Goal: Task Accomplishment & Management: Manage account settings

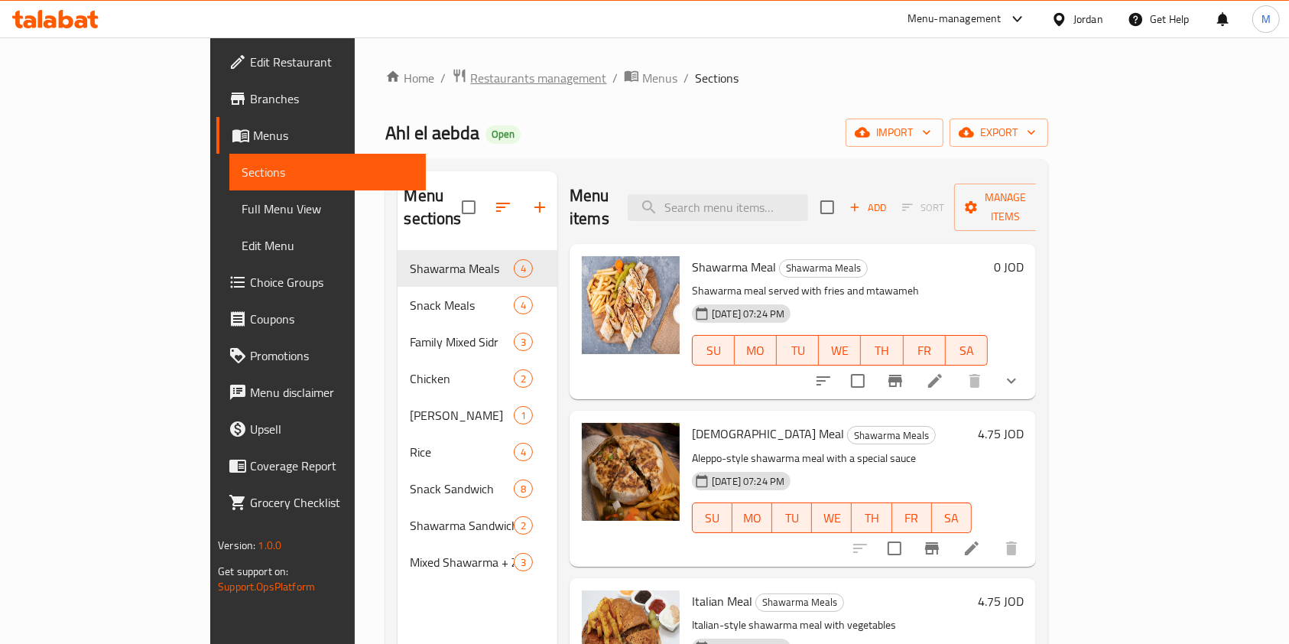
click at [470, 72] on span "Restaurants management" at bounding box center [538, 78] width 136 height 18
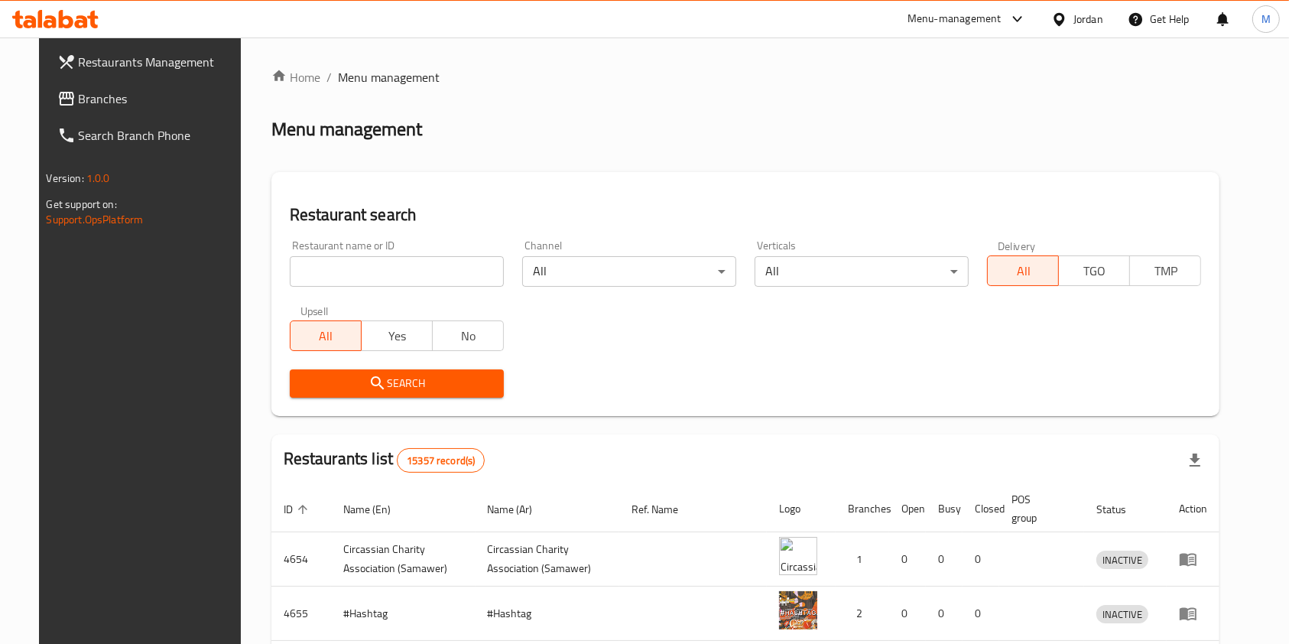
click at [430, 266] on input "search" at bounding box center [397, 271] width 214 height 31
type input "ش"
type input "اهل الابداع"
click button "Search" at bounding box center [397, 383] width 214 height 28
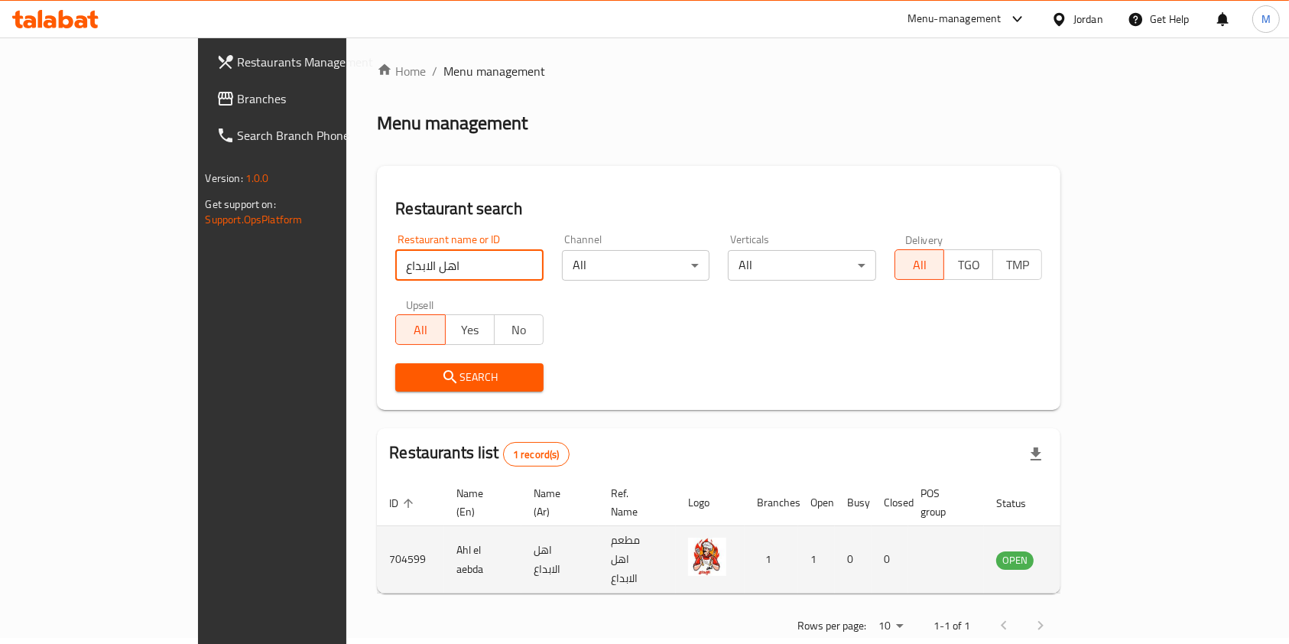
scroll to position [8, 0]
click at [377, 532] on td "704599" at bounding box center [410, 557] width 67 height 67
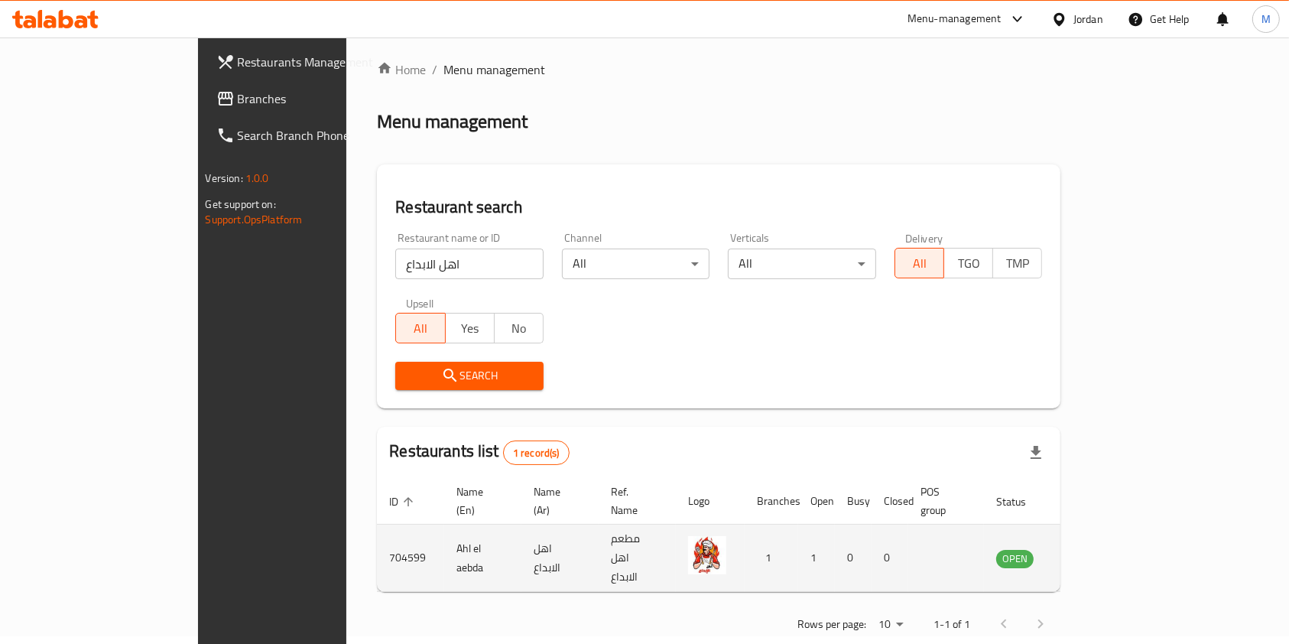
click at [377, 532] on td "704599" at bounding box center [410, 557] width 67 height 67
copy td "704599"
click at [444, 537] on td "Ahl el aebda" at bounding box center [482, 557] width 77 height 67
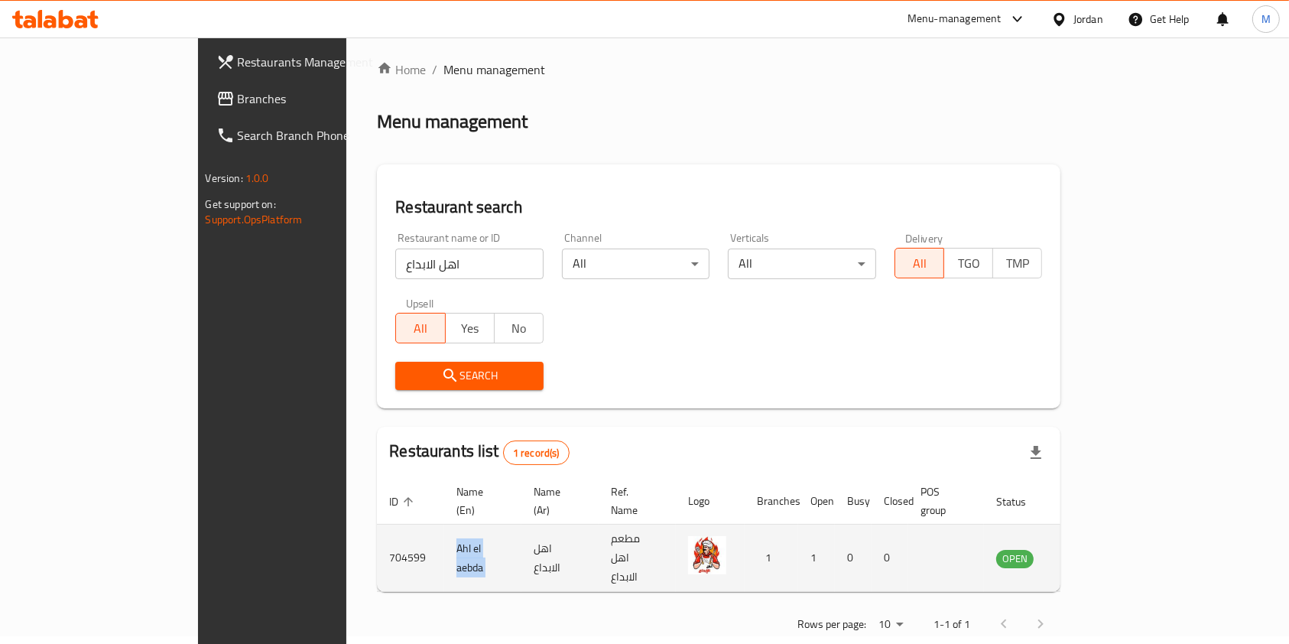
click at [444, 537] on td "Ahl el aebda" at bounding box center [482, 557] width 77 height 67
copy td "Ahl el aebda"
click at [377, 532] on td "704599" at bounding box center [410, 557] width 67 height 67
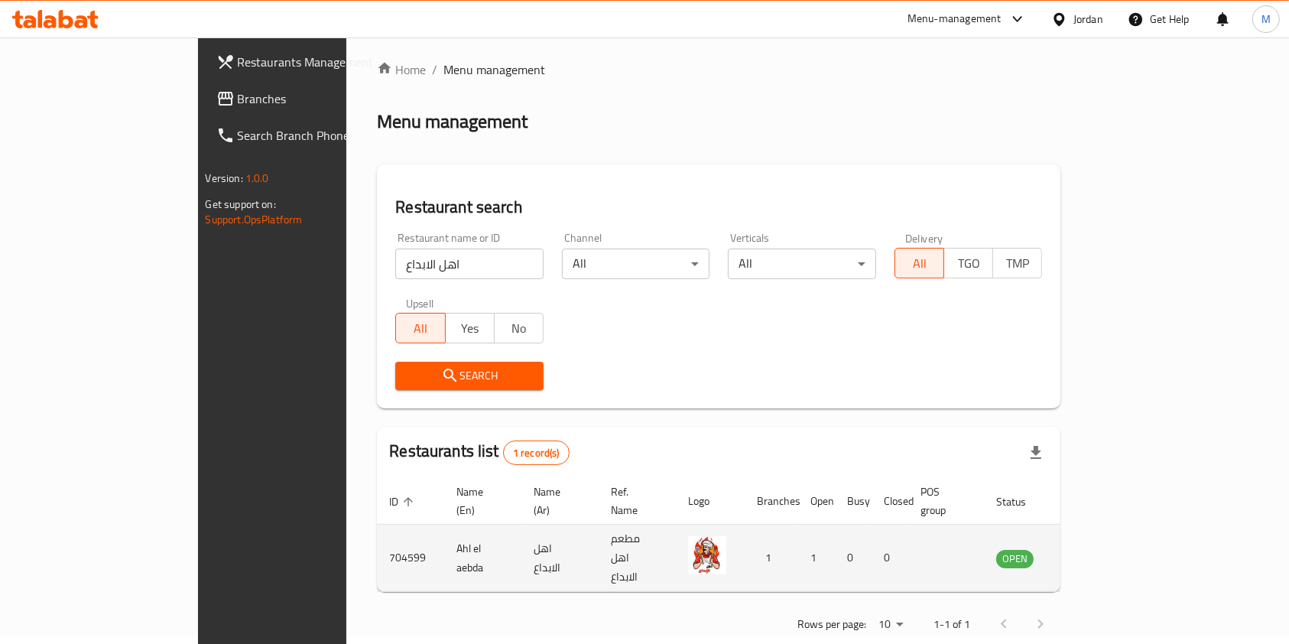
click at [377, 532] on td "704599" at bounding box center [410, 557] width 67 height 67
copy td "704599"
click at [1095, 549] on icon "enhanced table" at bounding box center [1085, 558] width 18 height 18
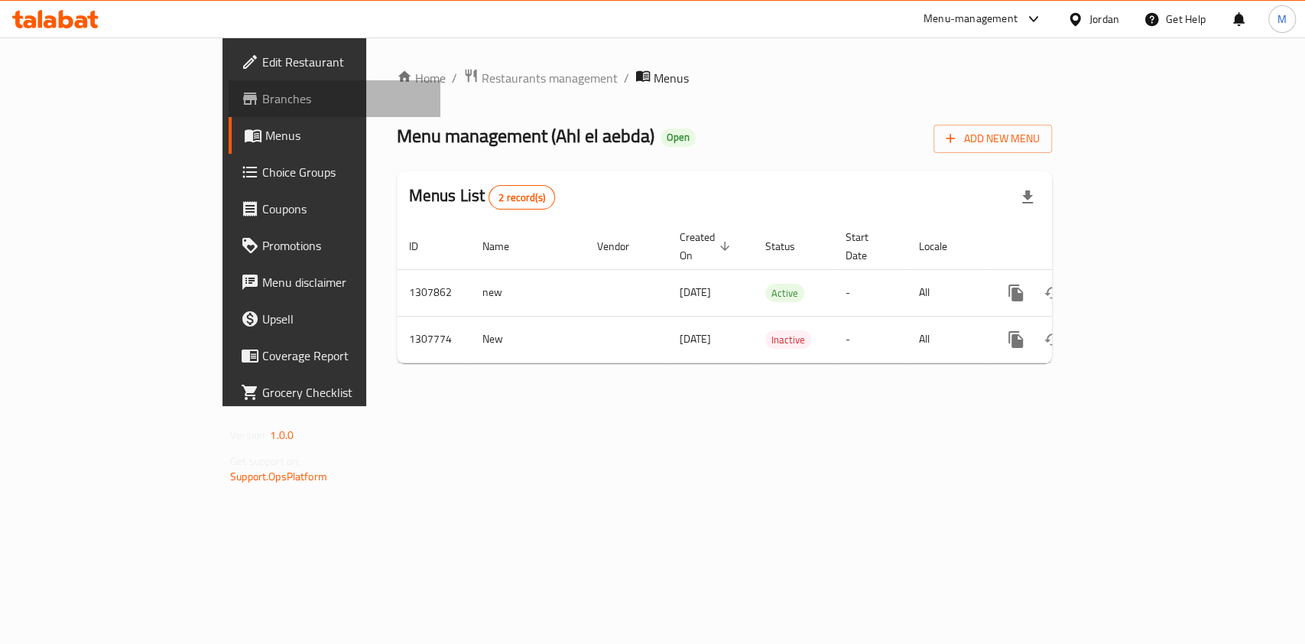
click at [241, 98] on icon at bounding box center [250, 98] width 18 height 18
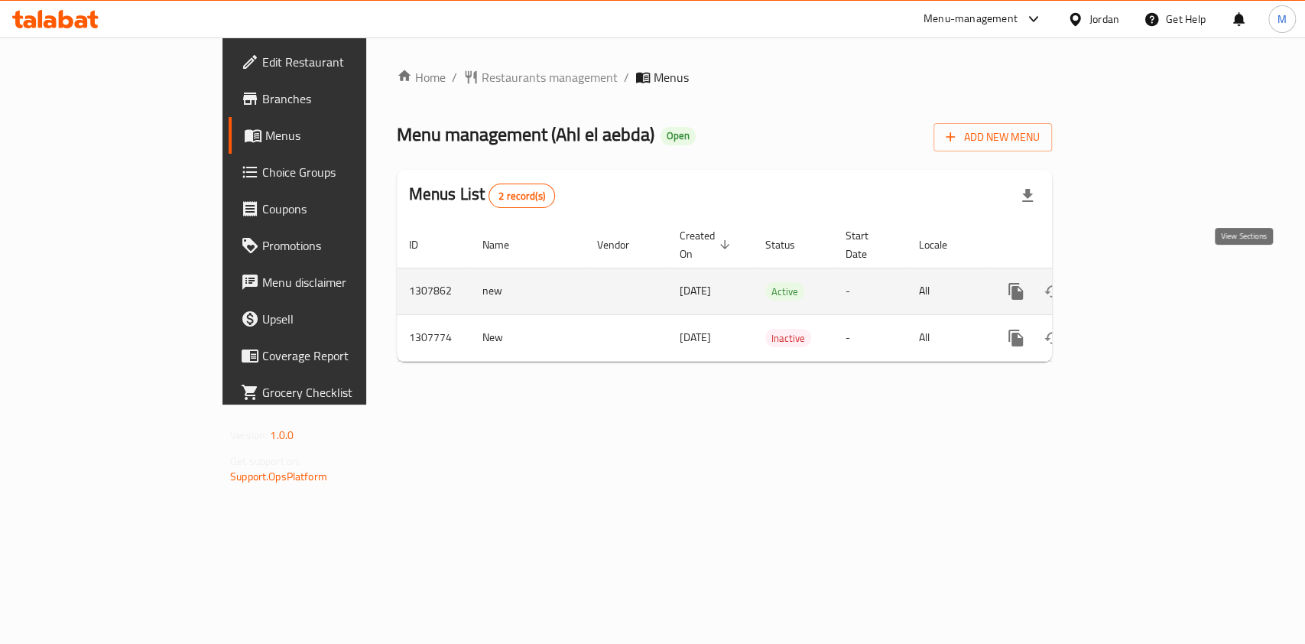
click at [1135, 282] on icon "enhanced table" at bounding box center [1126, 291] width 18 height 18
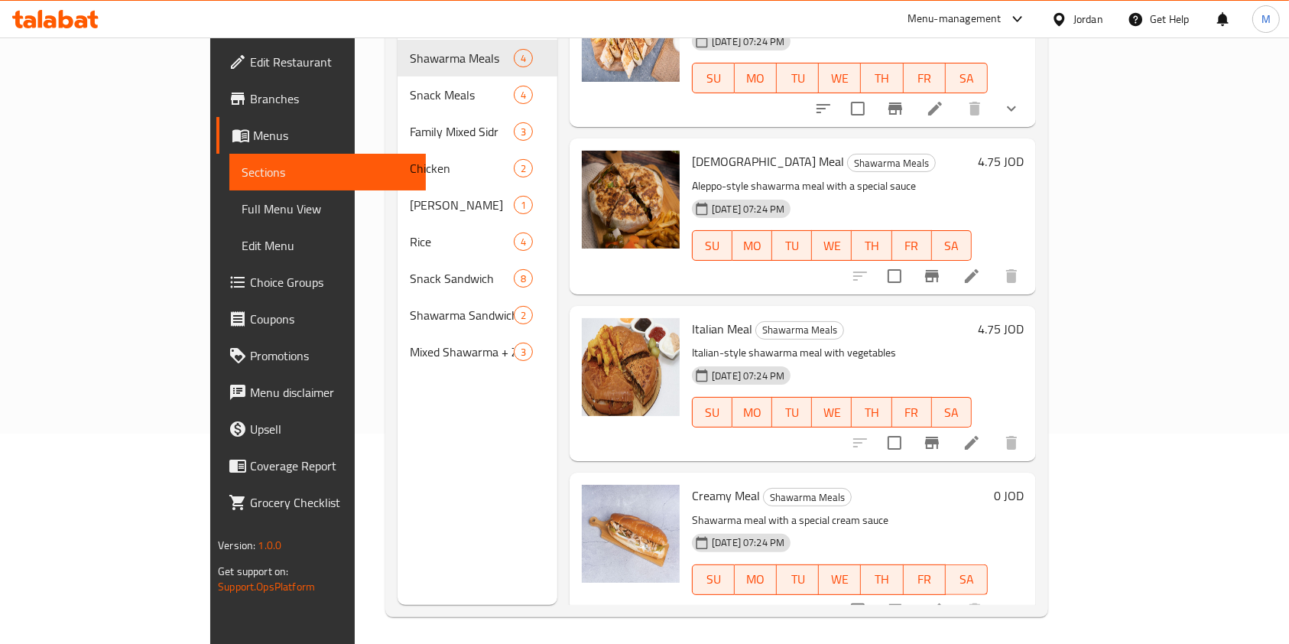
scroll to position [214, 0]
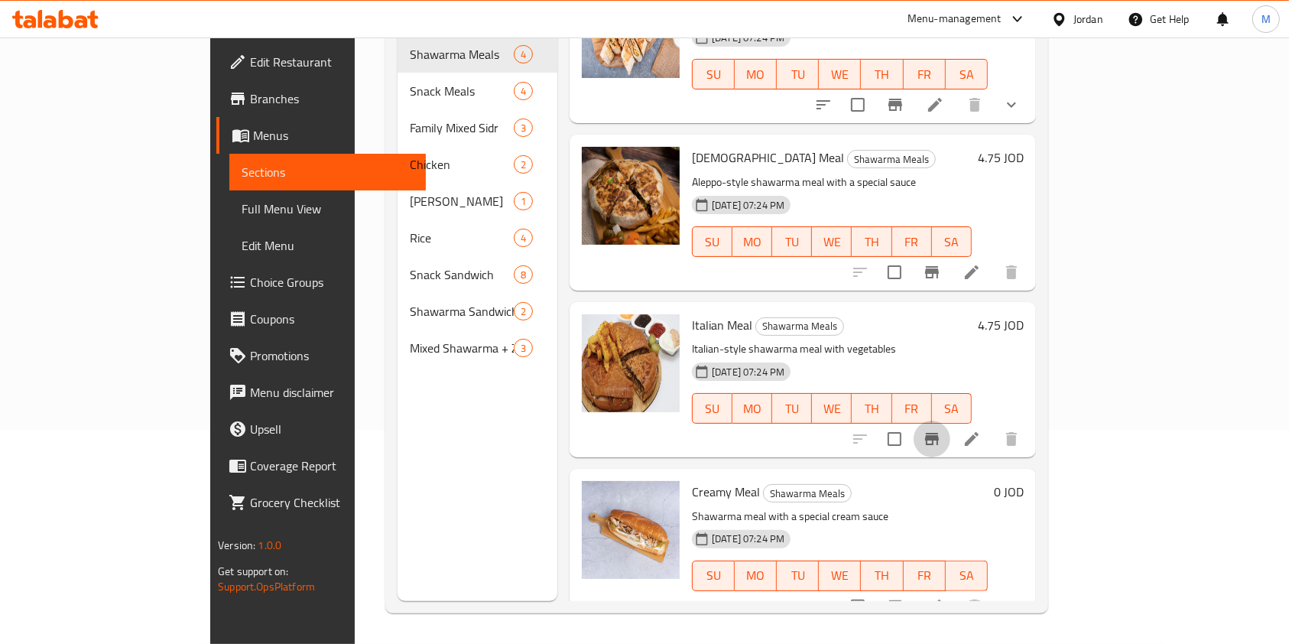
click at [941, 430] on icon "Branch-specific-item" at bounding box center [932, 439] width 18 height 18
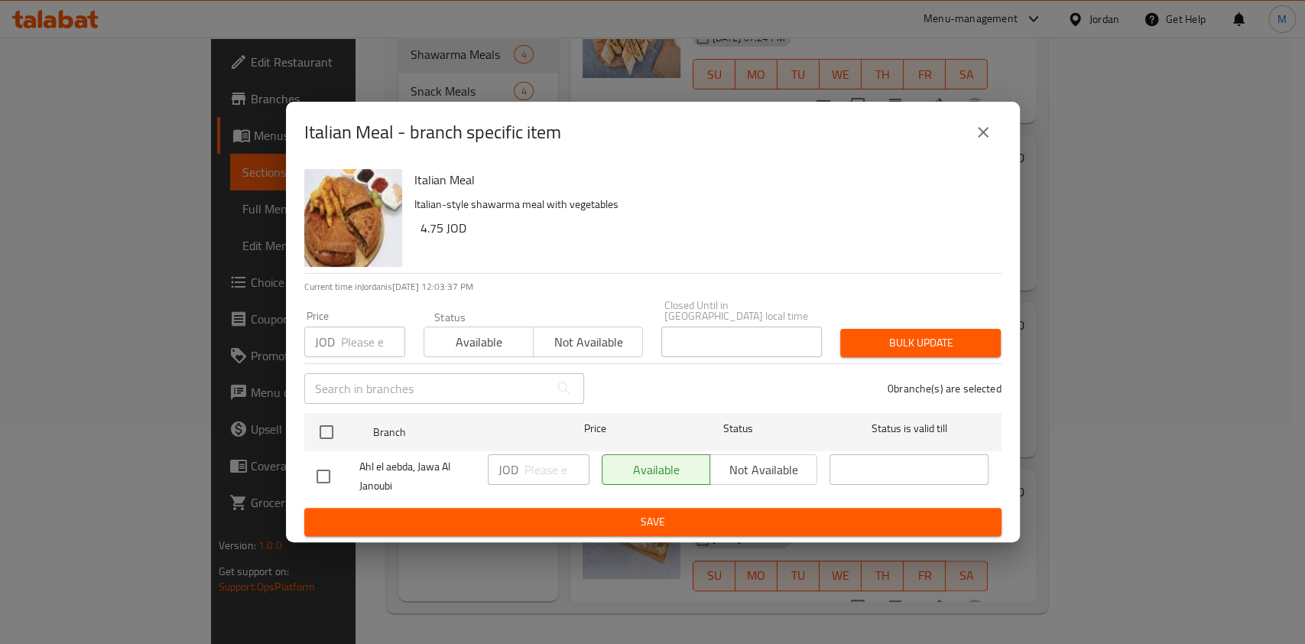
click at [985, 138] on icon "close" at bounding box center [983, 132] width 11 height 11
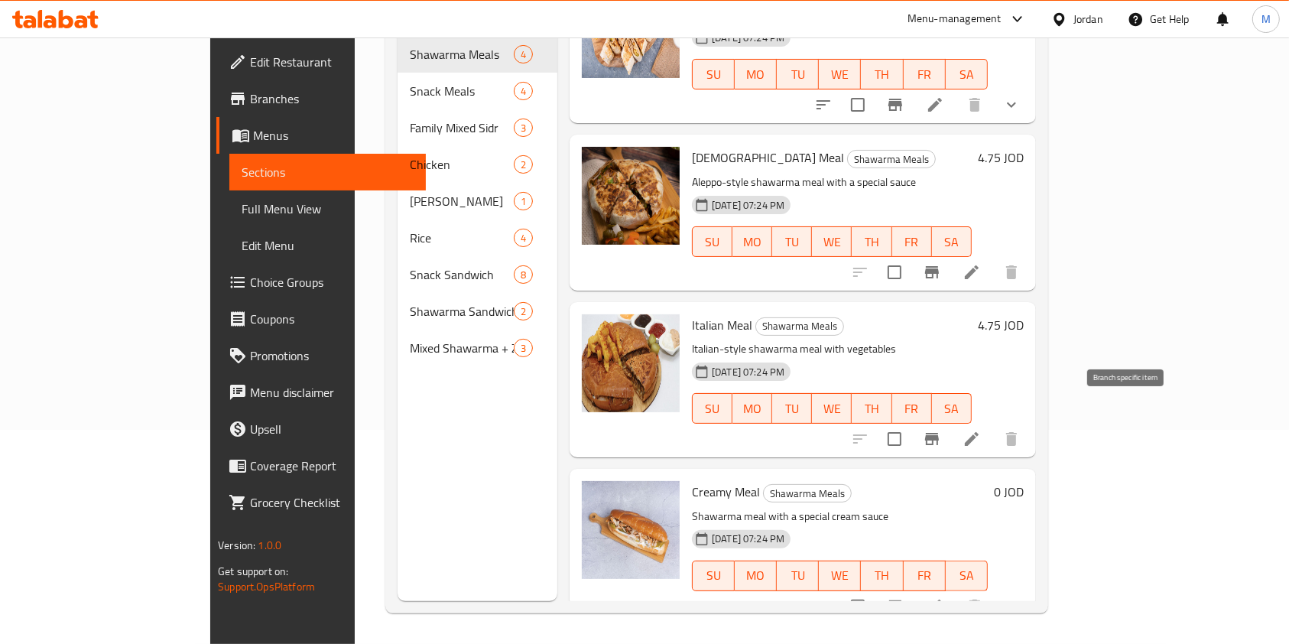
click at [993, 425] on li at bounding box center [971, 439] width 43 height 28
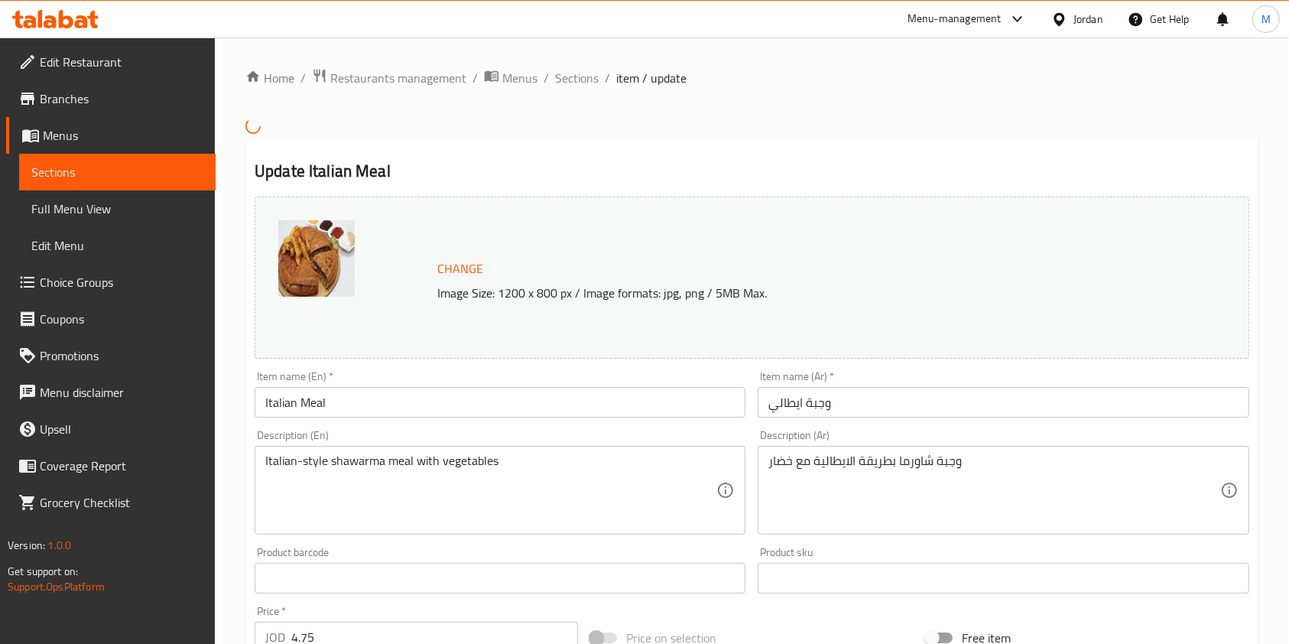
click at [95, 183] on link "Sections" at bounding box center [117, 172] width 196 height 37
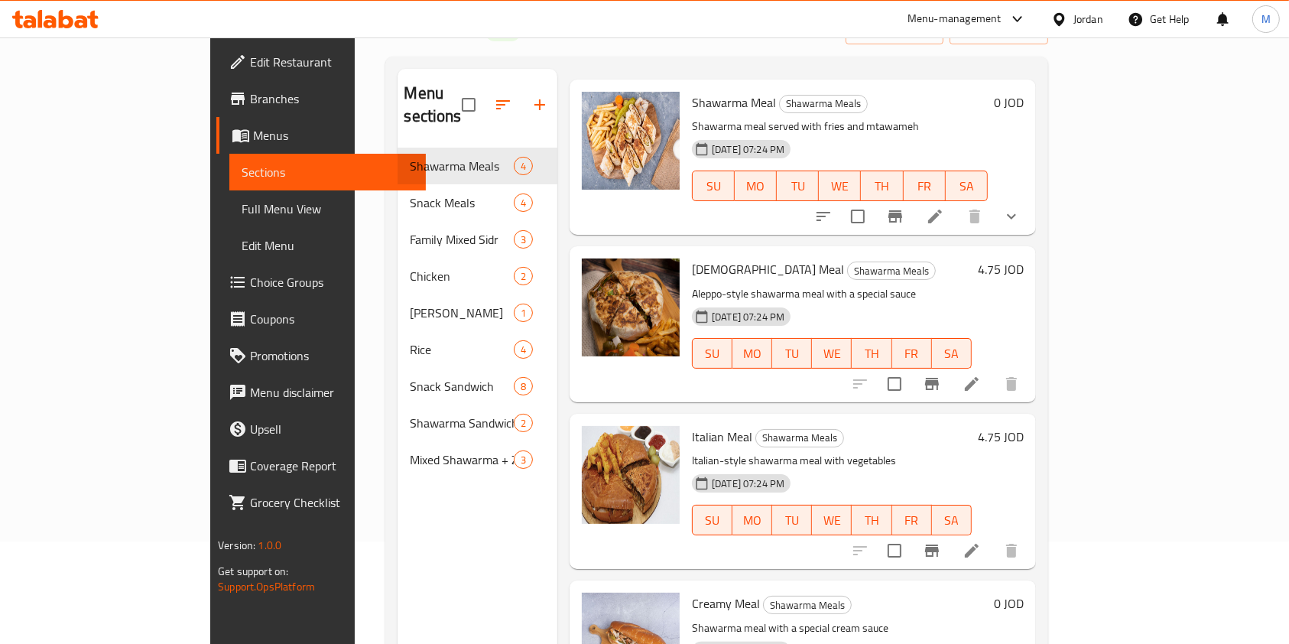
scroll to position [214, 0]
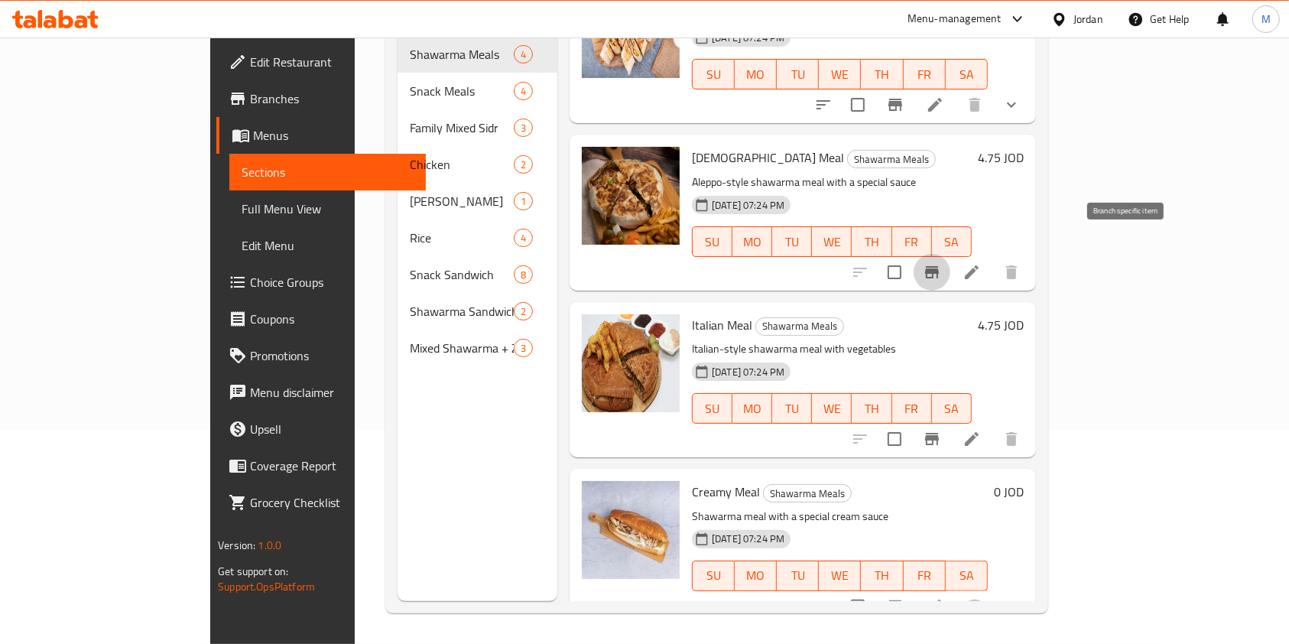
click at [941, 263] on icon "Branch-specific-item" at bounding box center [932, 272] width 18 height 18
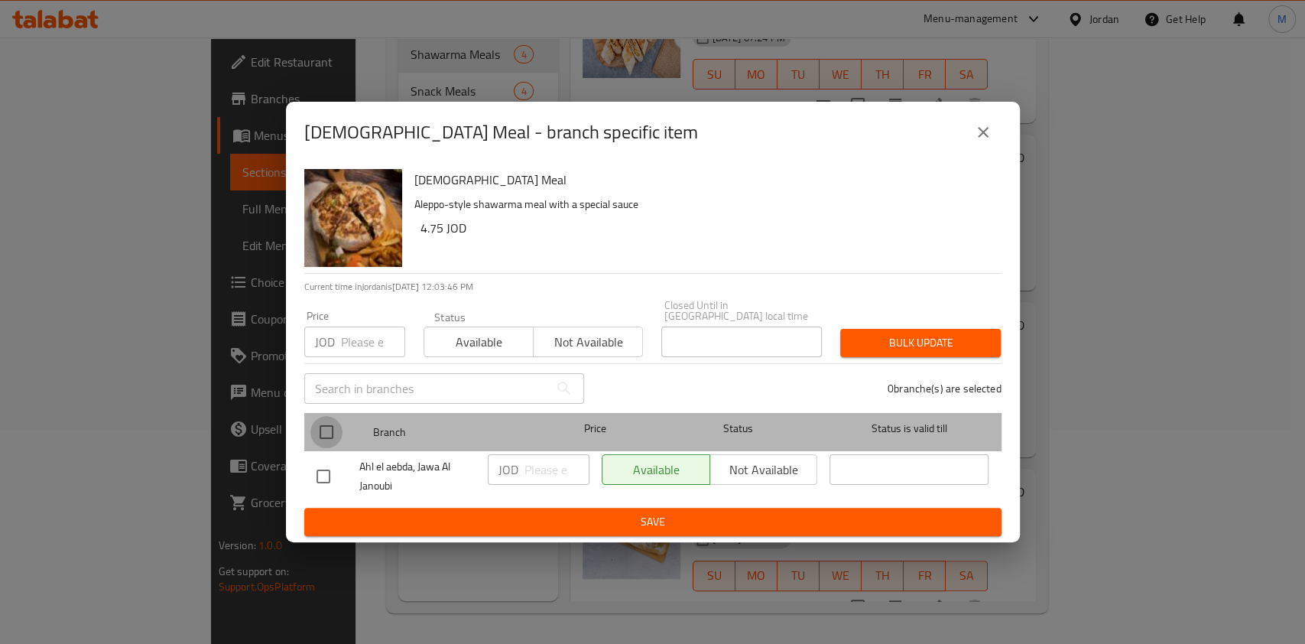
drag, startPoint x: 333, startPoint y: 421, endPoint x: 345, endPoint y: 350, distance: 72.1
click at [332, 420] on input "checkbox" at bounding box center [326, 432] width 32 height 32
checkbox input "true"
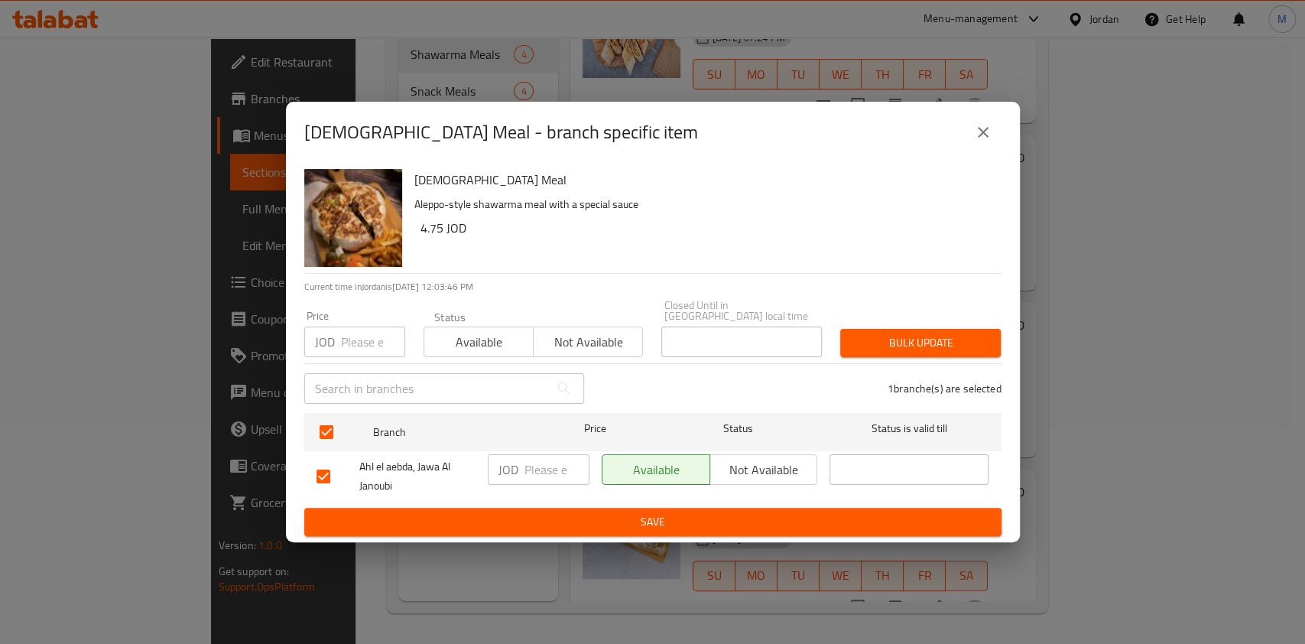
click at [347, 332] on input "number" at bounding box center [373, 341] width 64 height 31
type input "4"
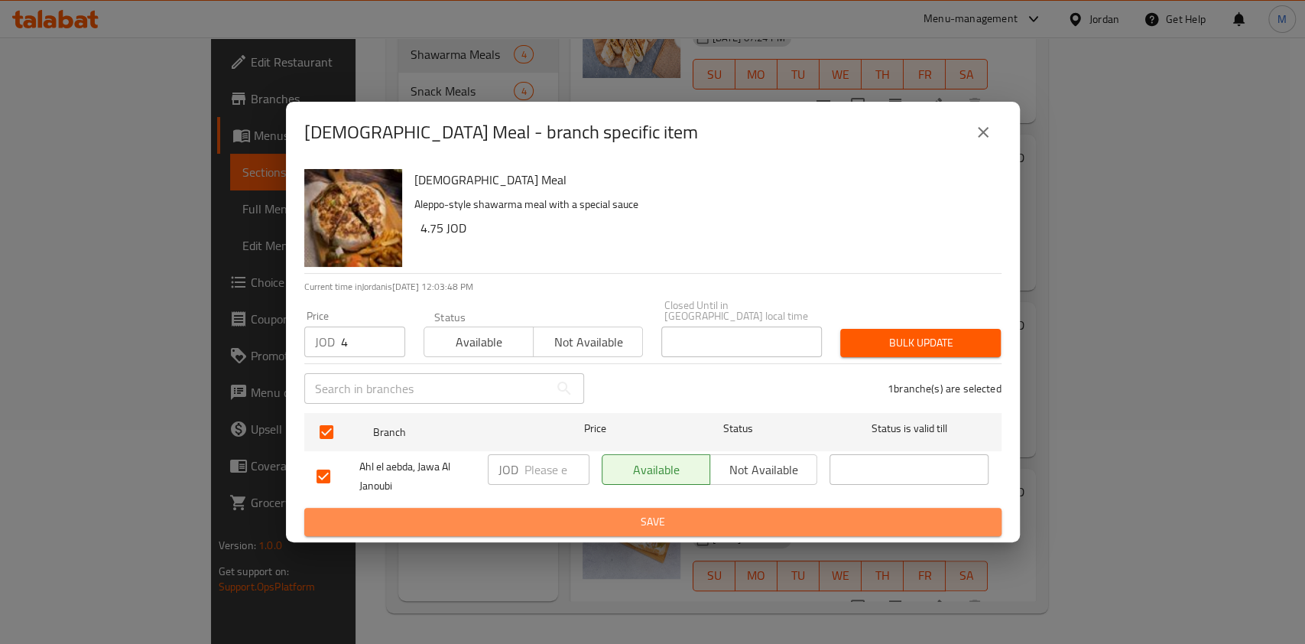
click at [580, 512] on span "Save" at bounding box center [652, 521] width 673 height 19
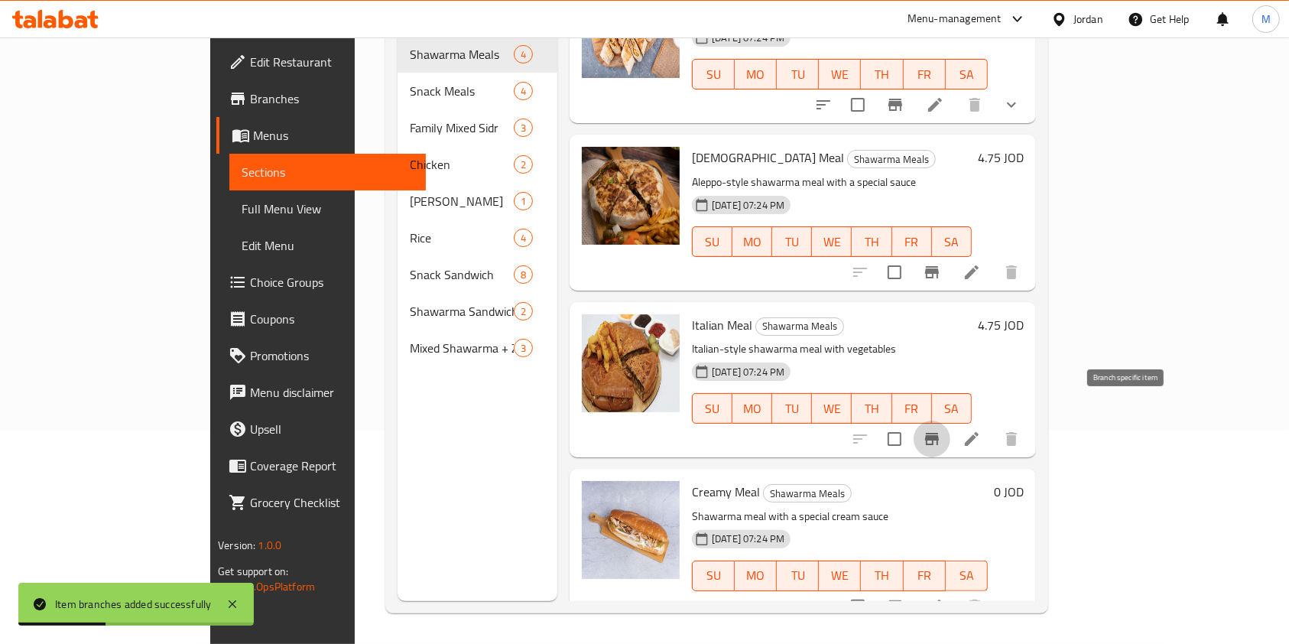
click at [941, 430] on icon "Branch-specific-item" at bounding box center [932, 439] width 18 height 18
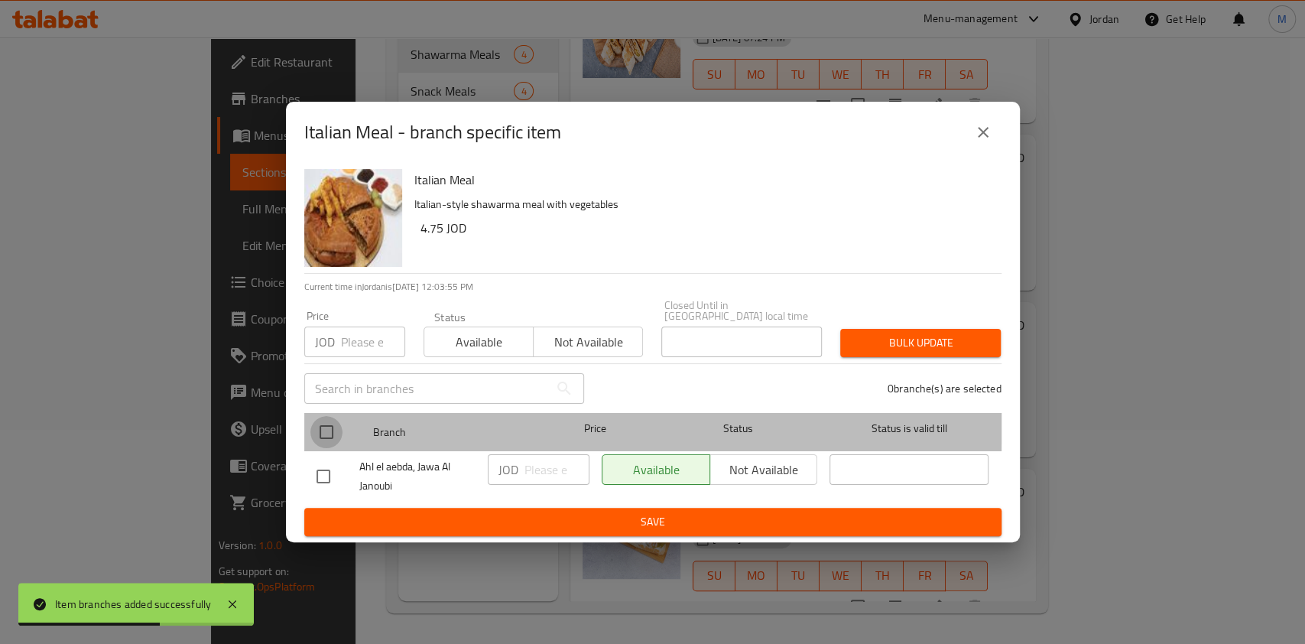
click at [323, 420] on input "checkbox" at bounding box center [326, 432] width 32 height 32
checkbox input "true"
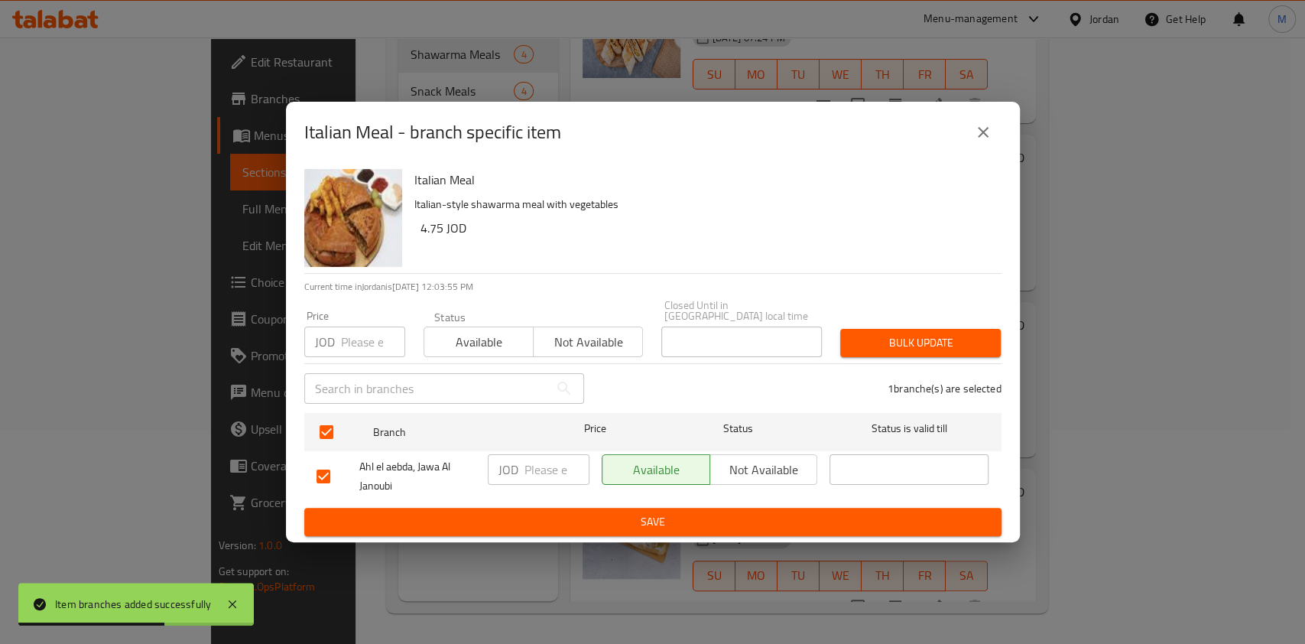
click at [367, 338] on input "number" at bounding box center [373, 341] width 64 height 31
type input "4"
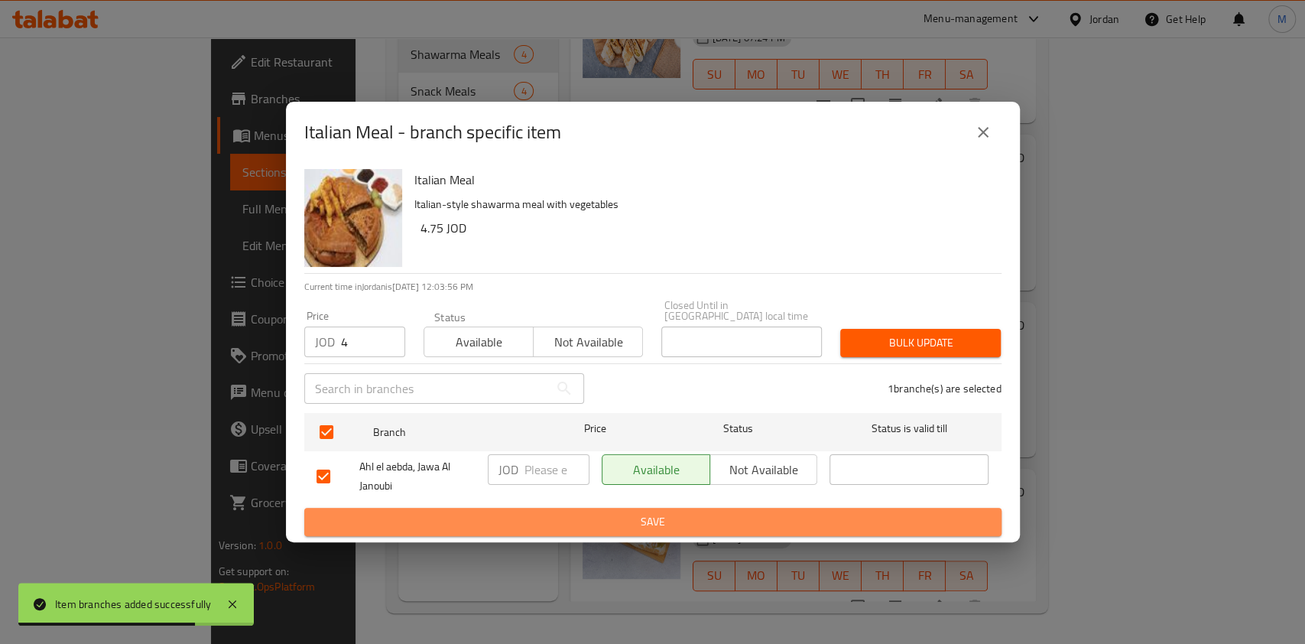
click at [739, 526] on button "Save" at bounding box center [652, 522] width 697 height 28
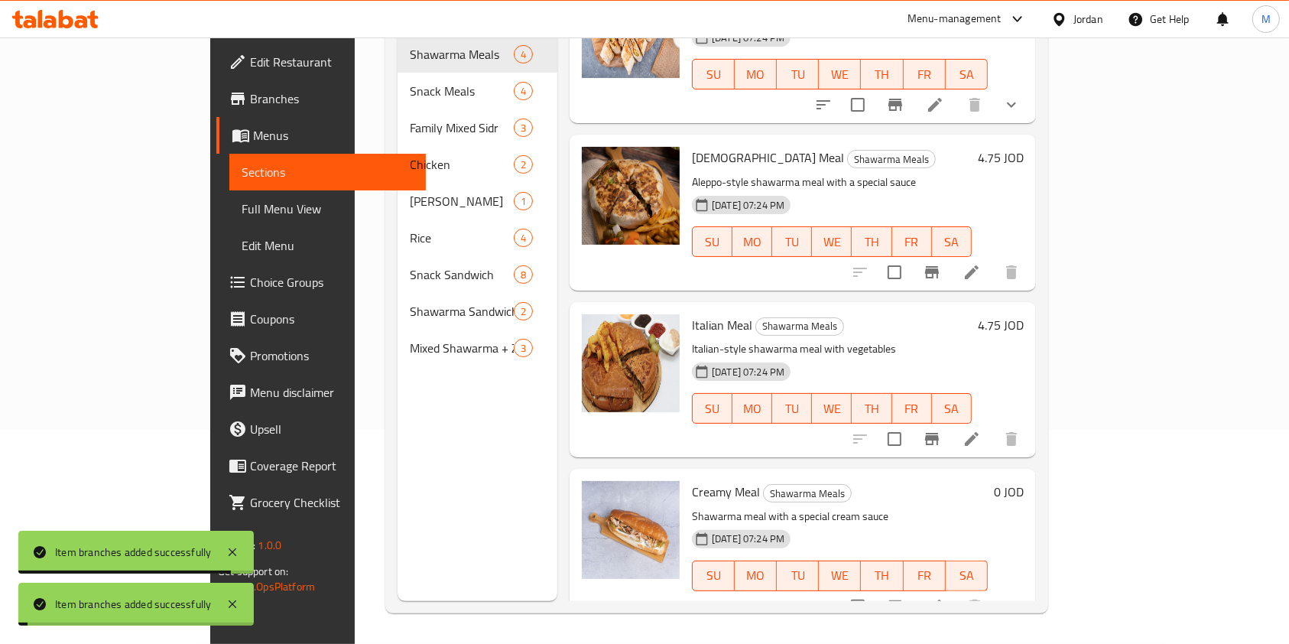
click at [941, 263] on icon "Branch-specific-item" at bounding box center [932, 272] width 18 height 18
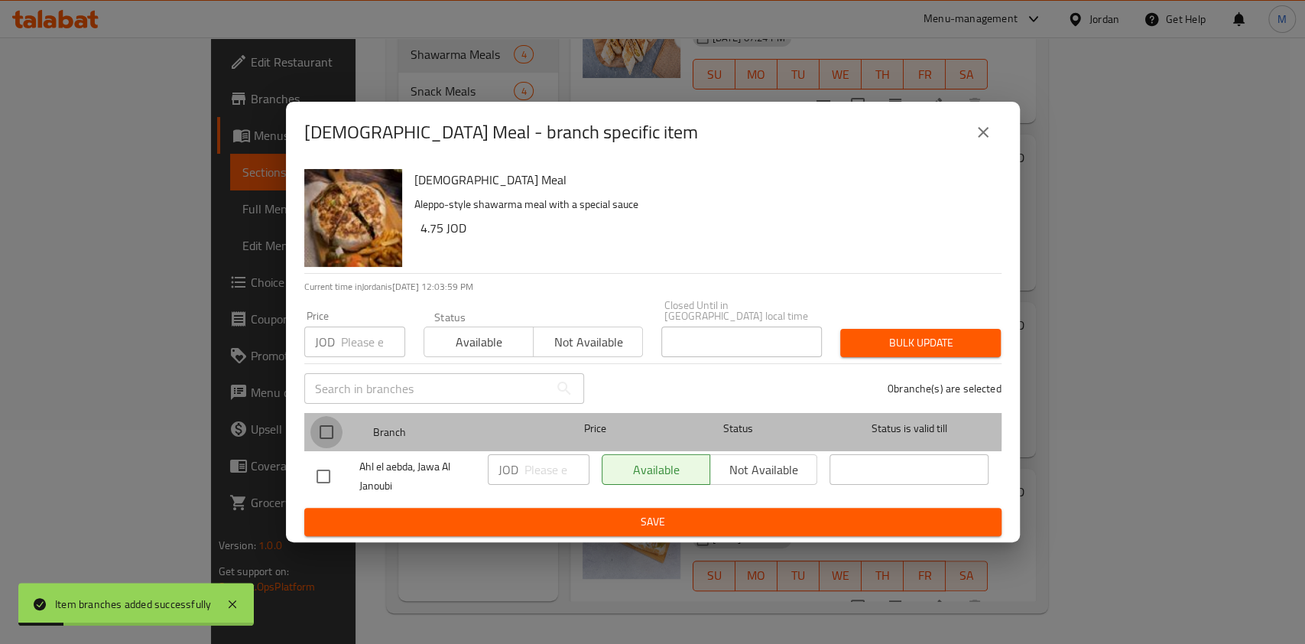
click at [323, 416] on input "checkbox" at bounding box center [326, 432] width 32 height 32
checkbox input "true"
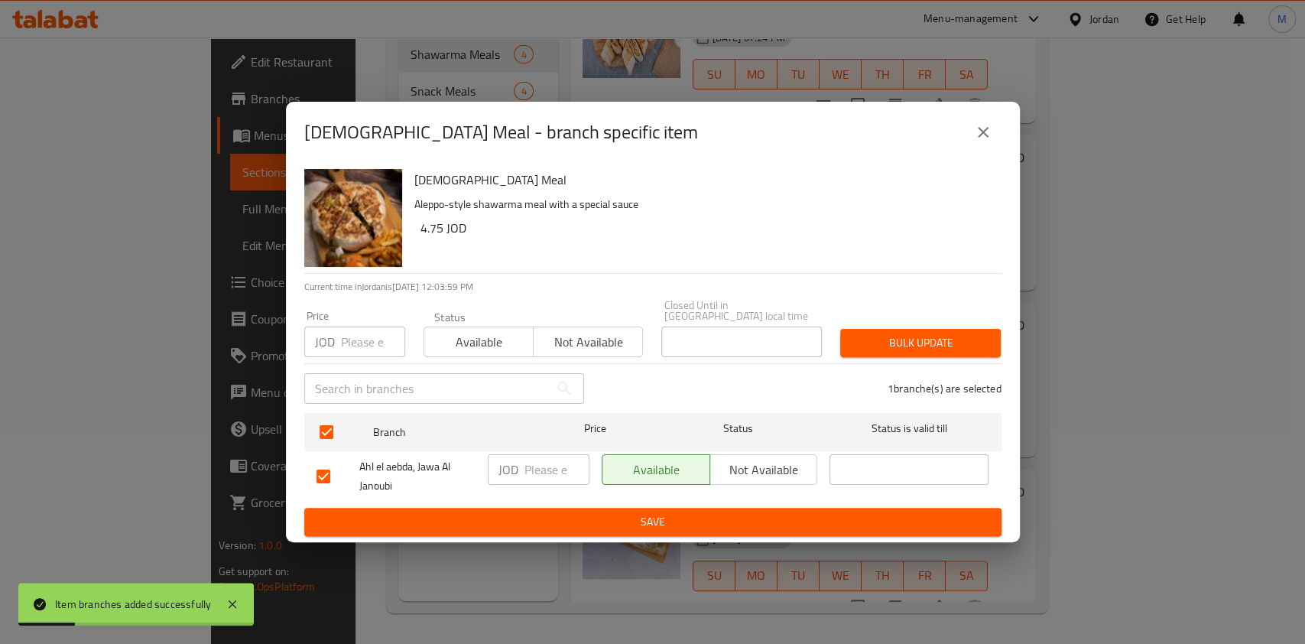
click at [336, 350] on div "JOD Price" at bounding box center [354, 341] width 101 height 31
type input "4"
click at [668, 521] on span "Save" at bounding box center [652, 521] width 673 height 19
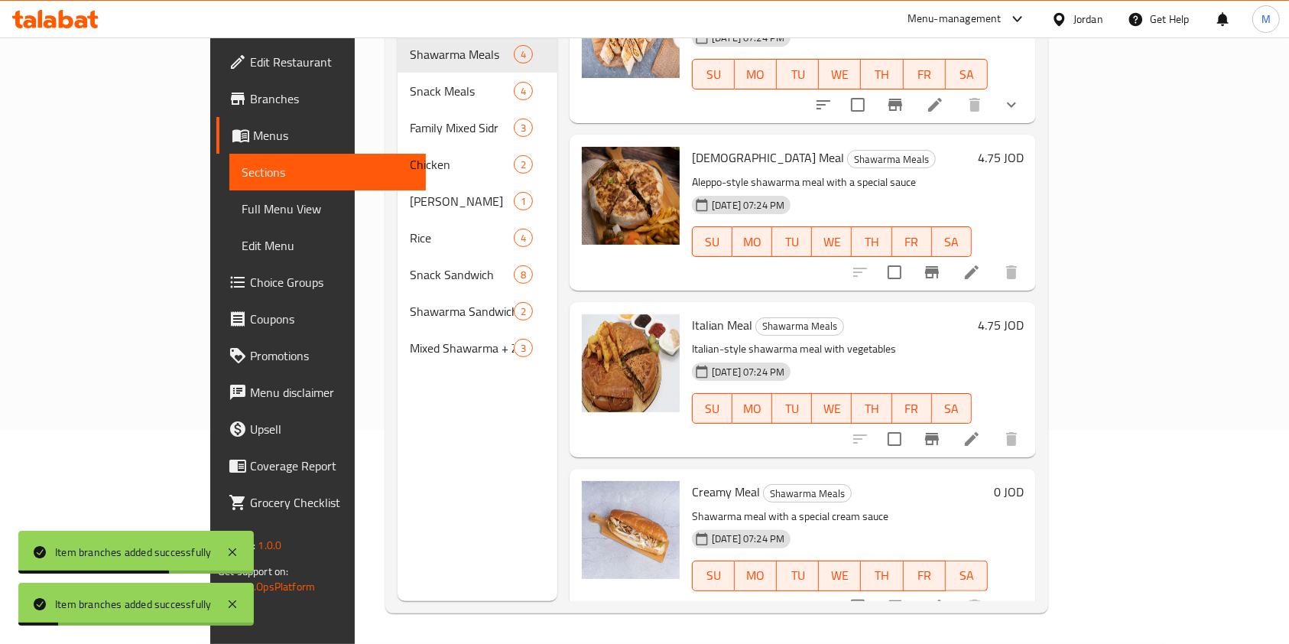
click at [1036, 302] on div "Italian Meal Shawarma Meals Italian-style shawarma meal with vegetables [DATE] …" at bounding box center [803, 379] width 466 height 155
click at [1024, 314] on h6 "4.75 JOD" at bounding box center [1001, 324] width 46 height 21
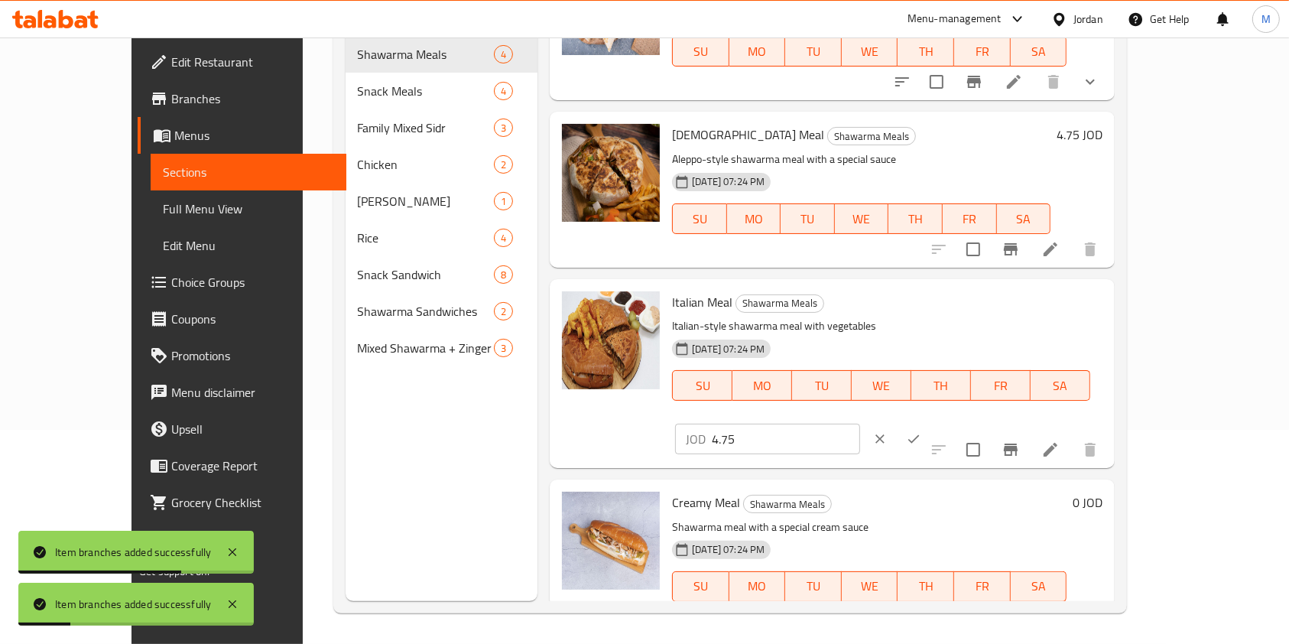
click at [921, 431] on icon "ok" at bounding box center [913, 438] width 15 height 15
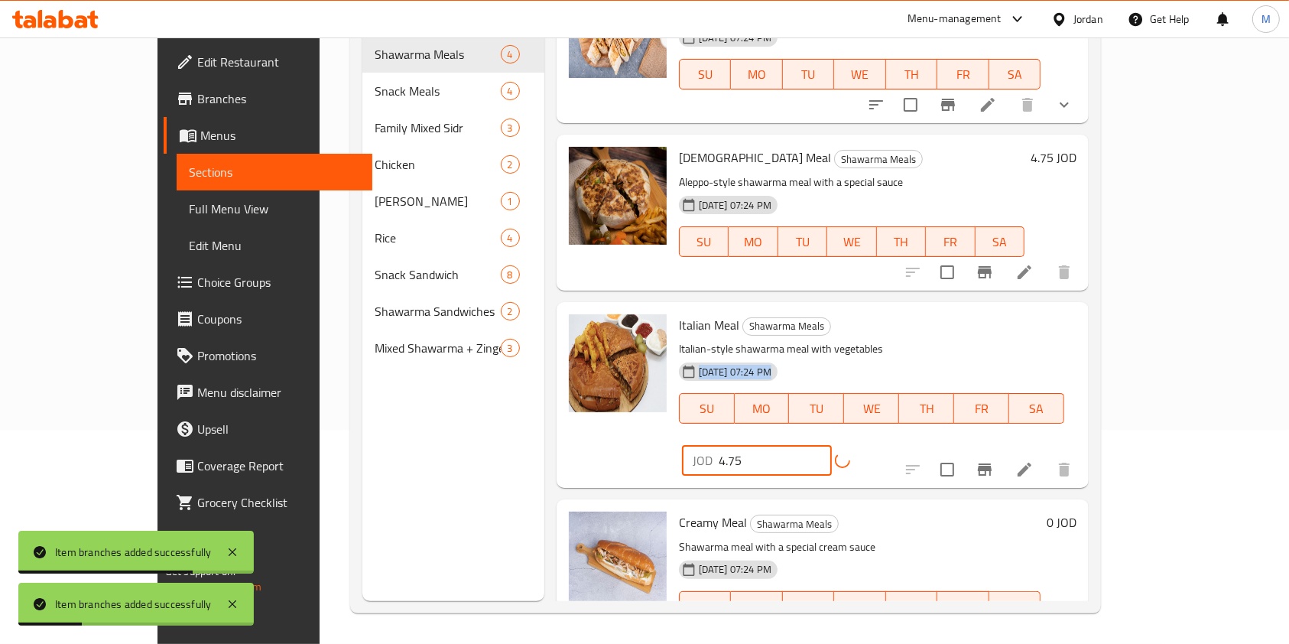
drag, startPoint x: 1116, startPoint y: 300, endPoint x: 891, endPoint y: 315, distance: 225.3
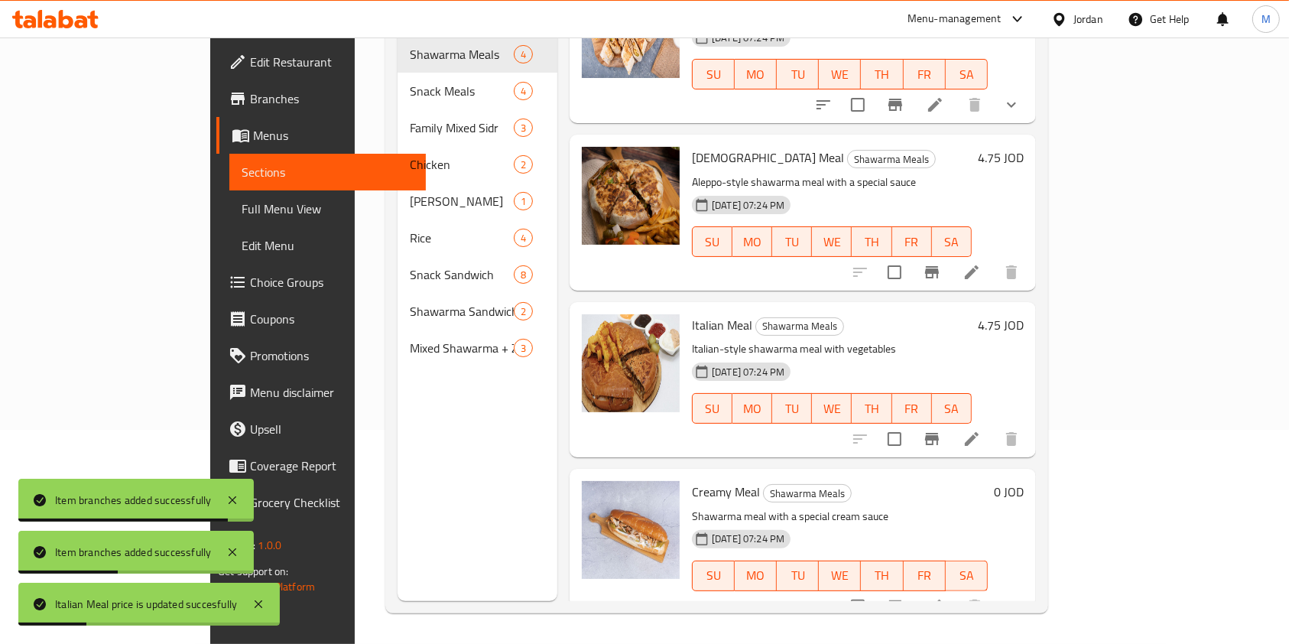
click at [1024, 314] on h6 "4.75 JOD" at bounding box center [1001, 324] width 46 height 21
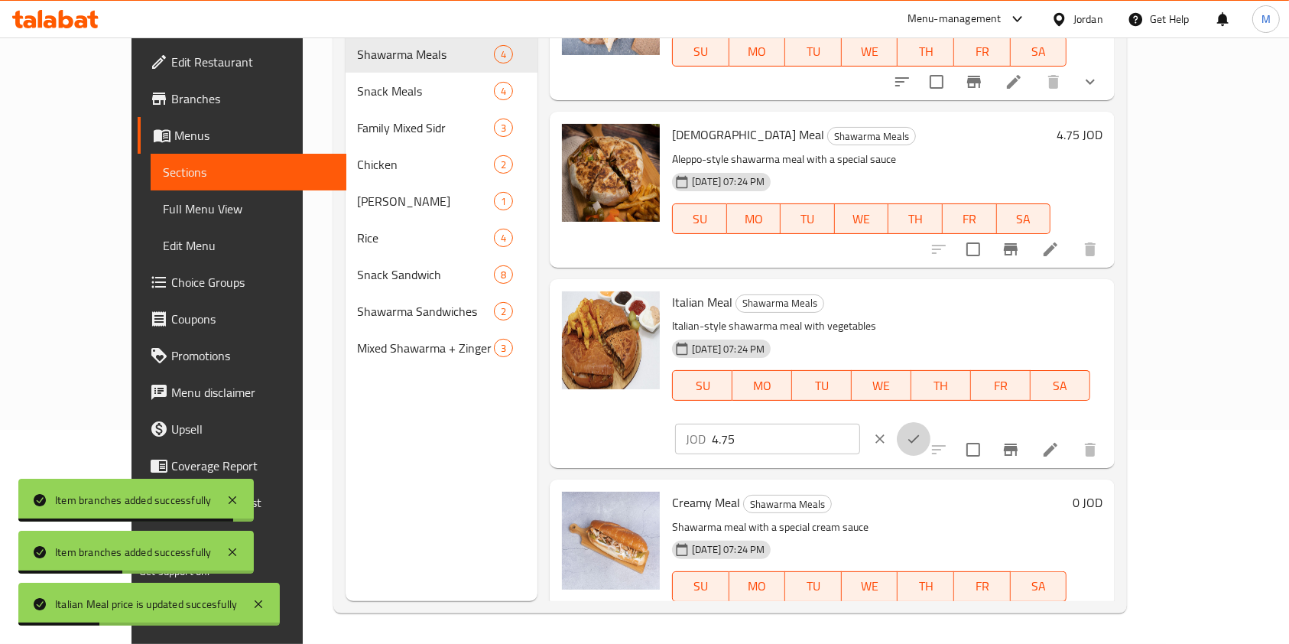
click at [921, 431] on icon "ok" at bounding box center [913, 438] width 15 height 15
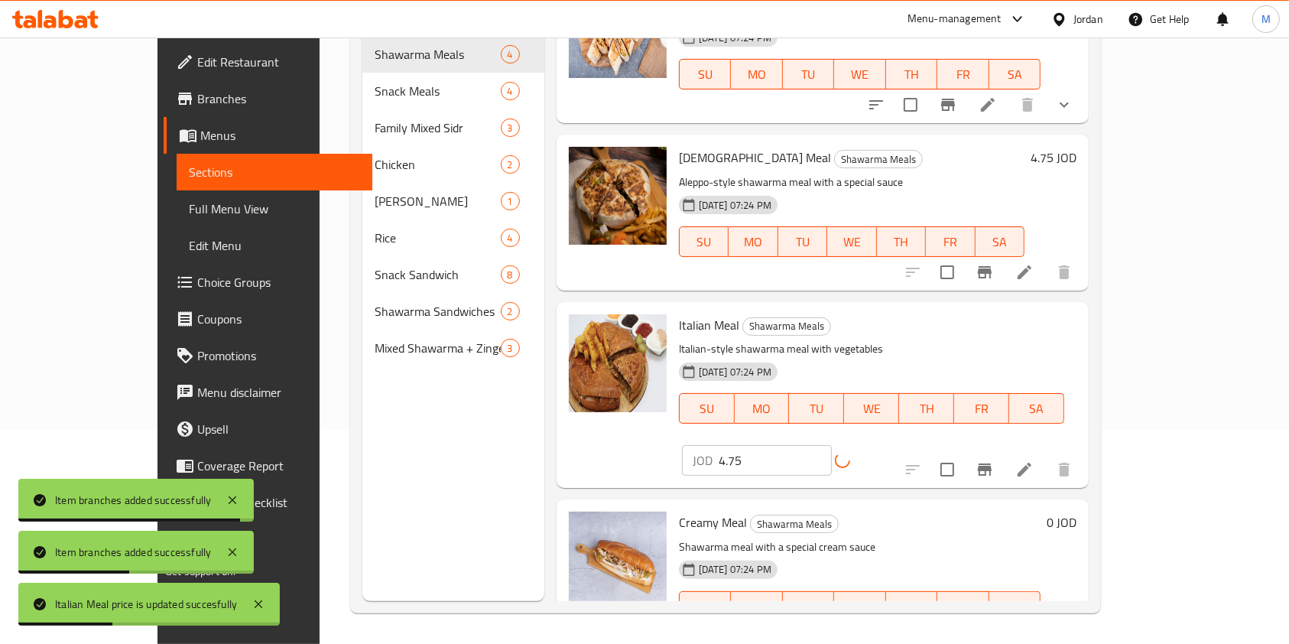
type input "3.75"
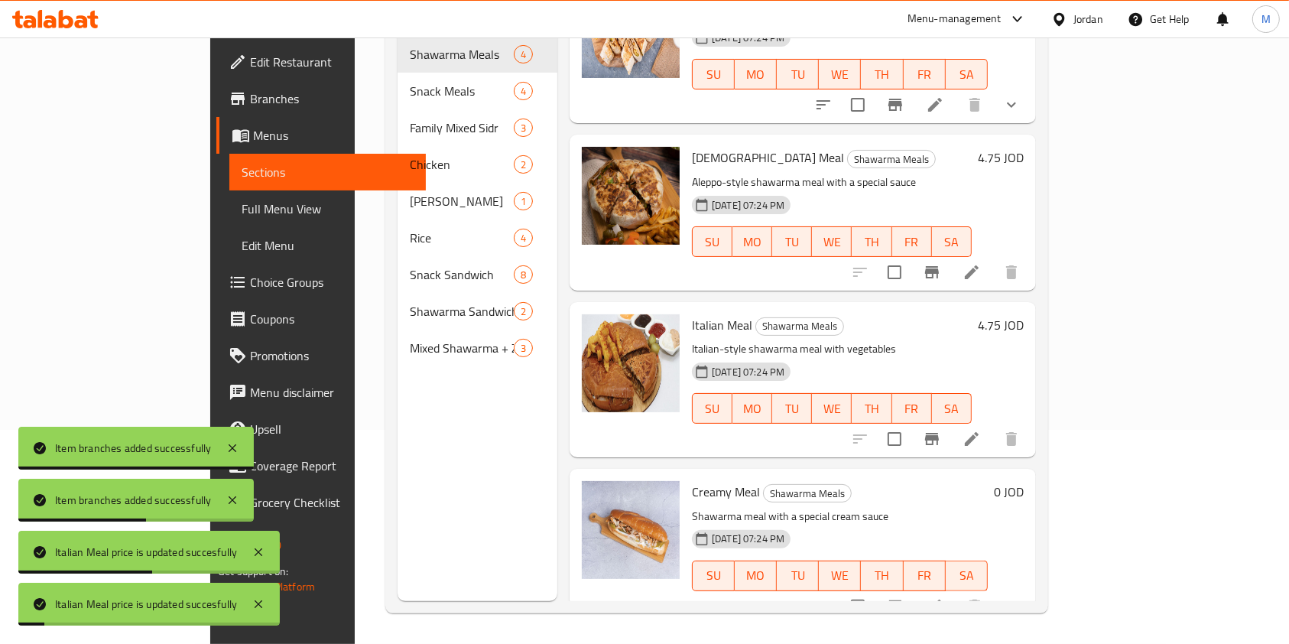
click at [1024, 314] on h6 "4.75 JOD" at bounding box center [1001, 324] width 46 height 21
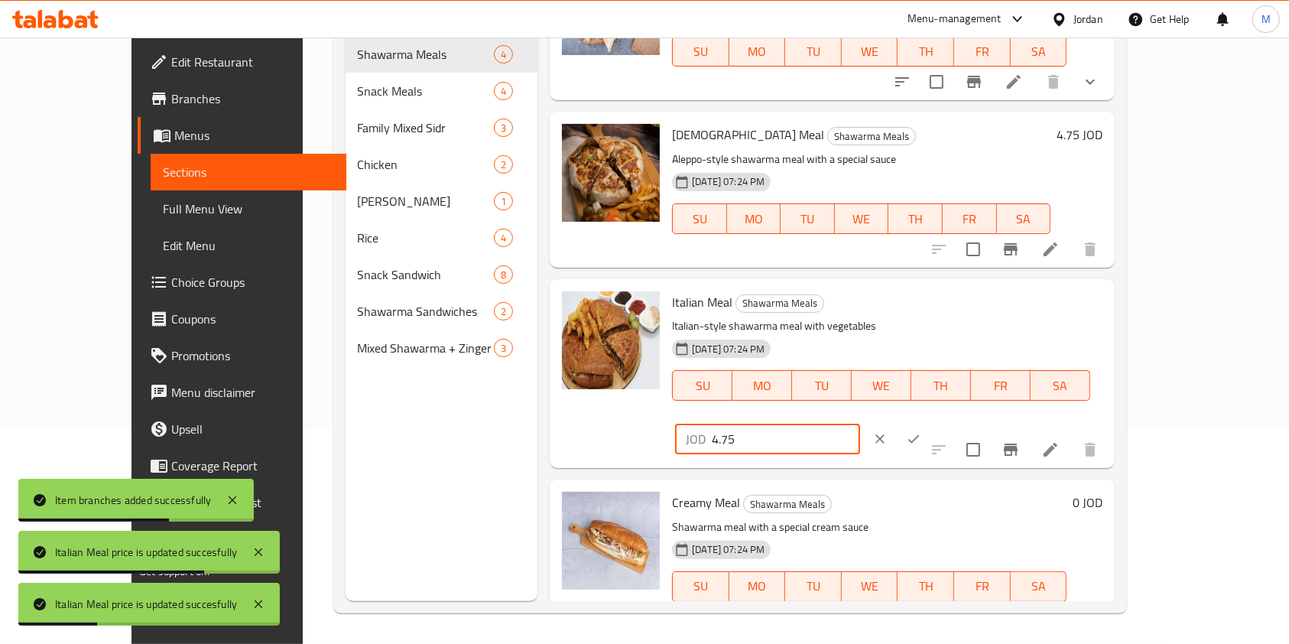
drag, startPoint x: 1059, startPoint y: 315, endPoint x: 923, endPoint y: 313, distance: 135.3
click at [923, 313] on div "Italian Meal Shawarma Meals Italian-style shawarma meal with vegetables [DATE] …" at bounding box center [887, 373] width 443 height 177
type input "4"
click at [921, 431] on icon "ok" at bounding box center [913, 438] width 15 height 15
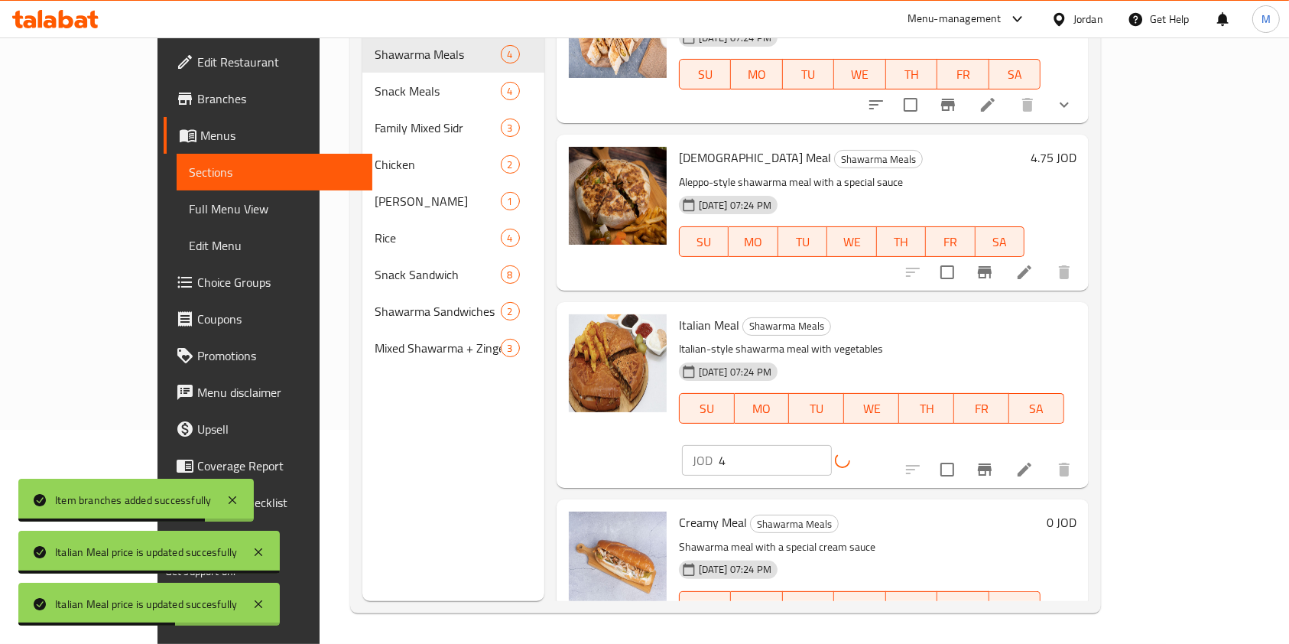
click at [1076, 147] on h6 "4.75 JOD" at bounding box center [1053, 157] width 46 height 21
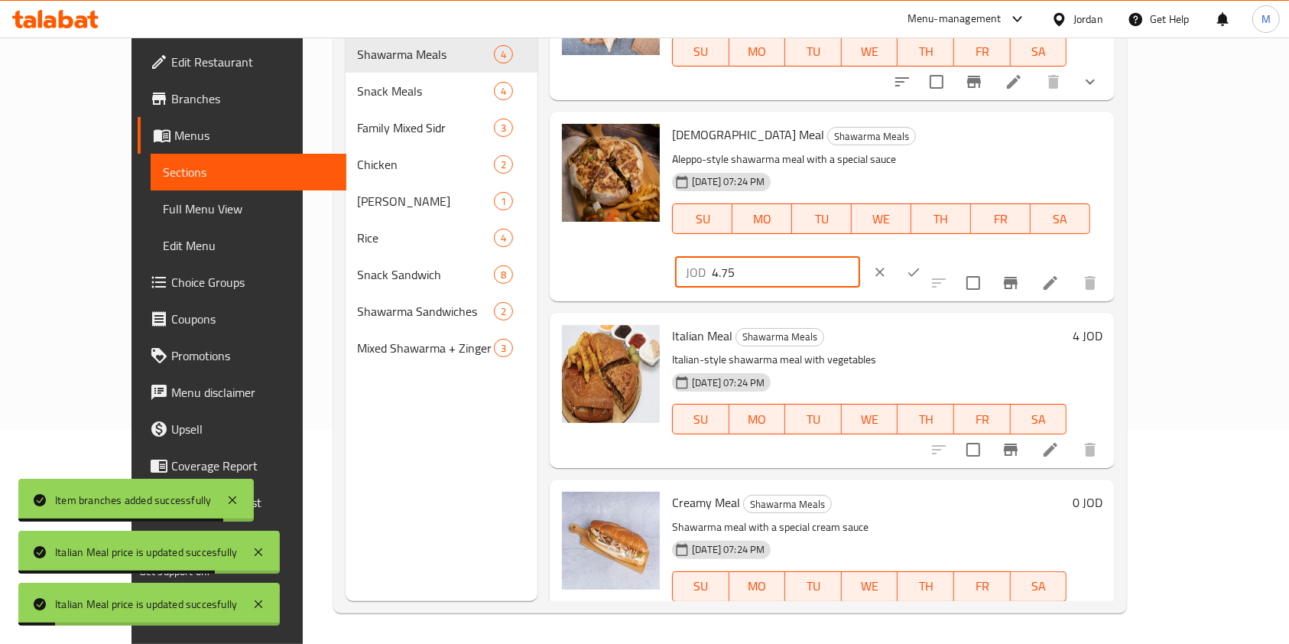
drag, startPoint x: 1036, startPoint y: 144, endPoint x: 1065, endPoint y: 144, distance: 29.1
click at [860, 257] on div "JOD 4.75 ​" at bounding box center [767, 272] width 185 height 31
type input "4"
click at [930, 255] on button "ok" at bounding box center [914, 272] width 34 height 34
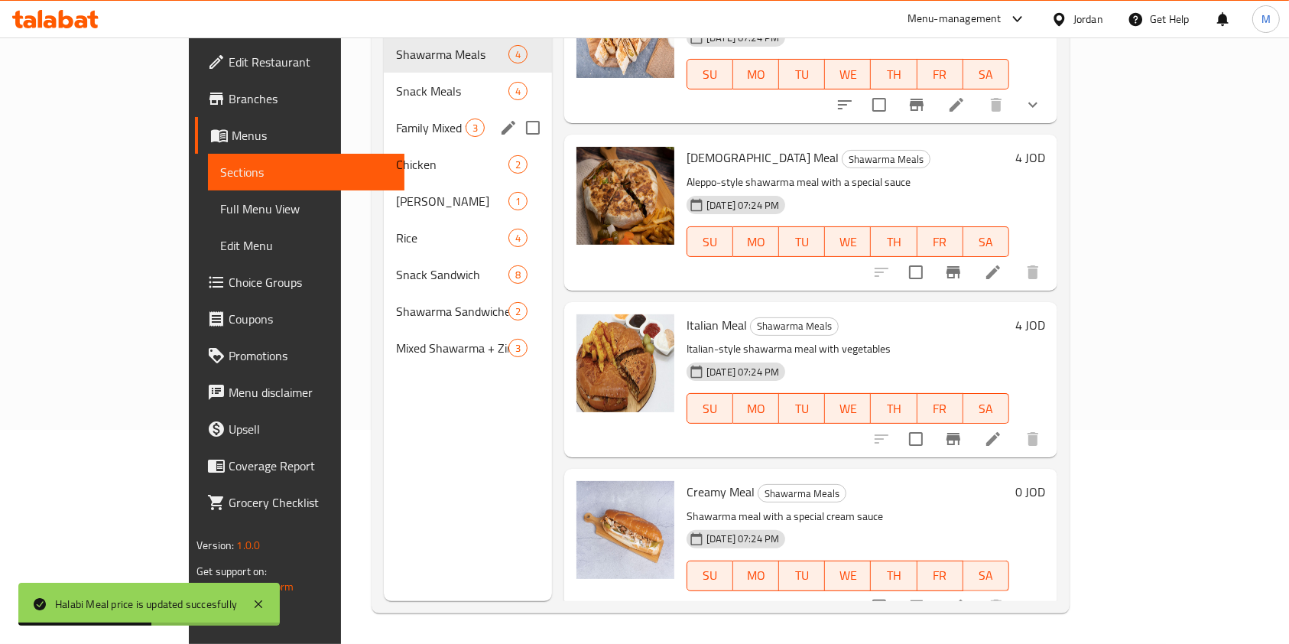
click at [384, 109] on div "Family Mixed Sidr 3" at bounding box center [468, 127] width 168 height 37
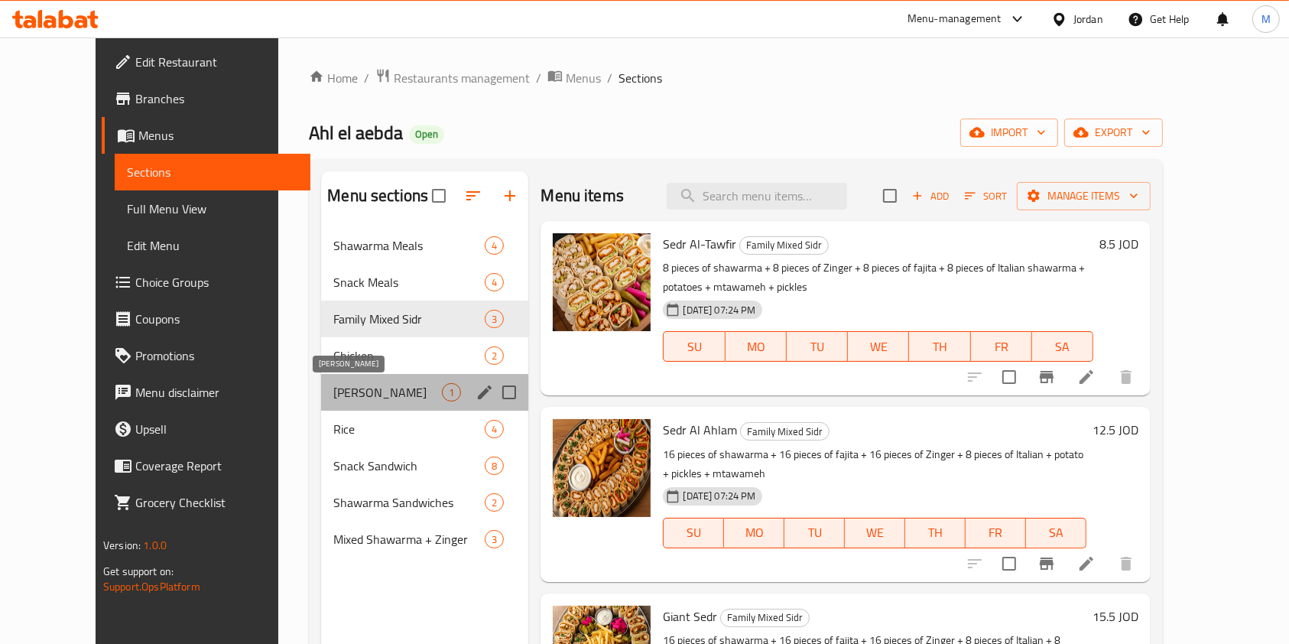
click at [333, 389] on span "[PERSON_NAME]" at bounding box center [387, 392] width 109 height 18
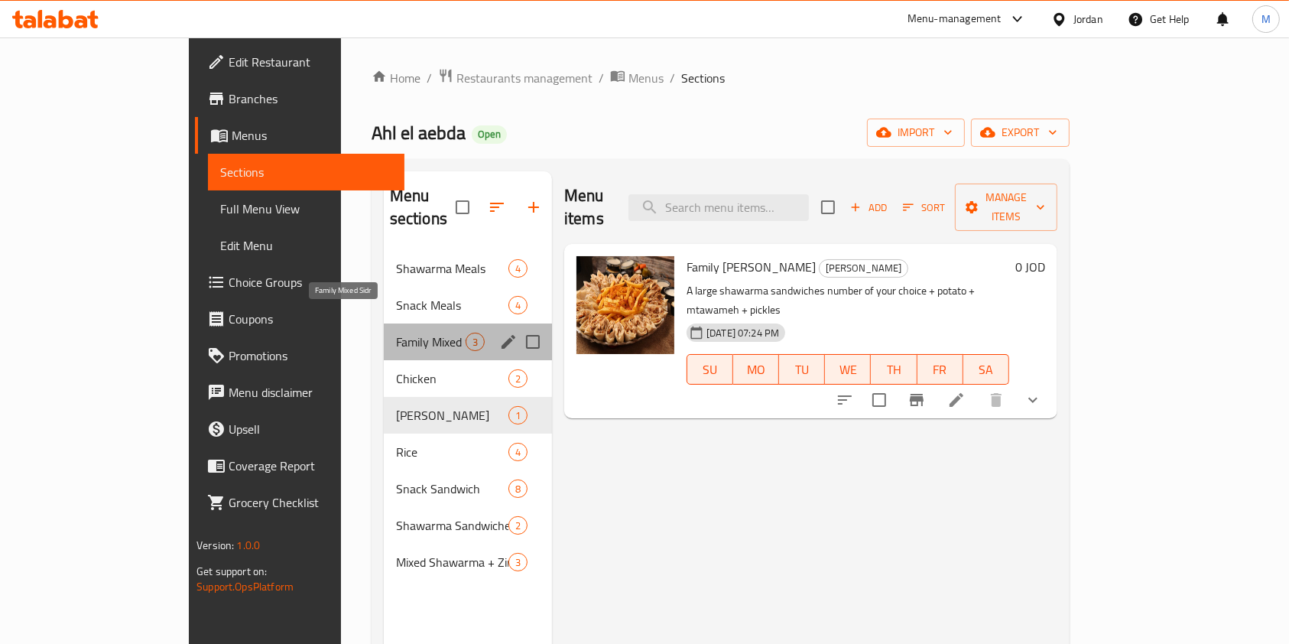
click at [396, 333] on span "Family Mixed Sidr" at bounding box center [431, 342] width 70 height 18
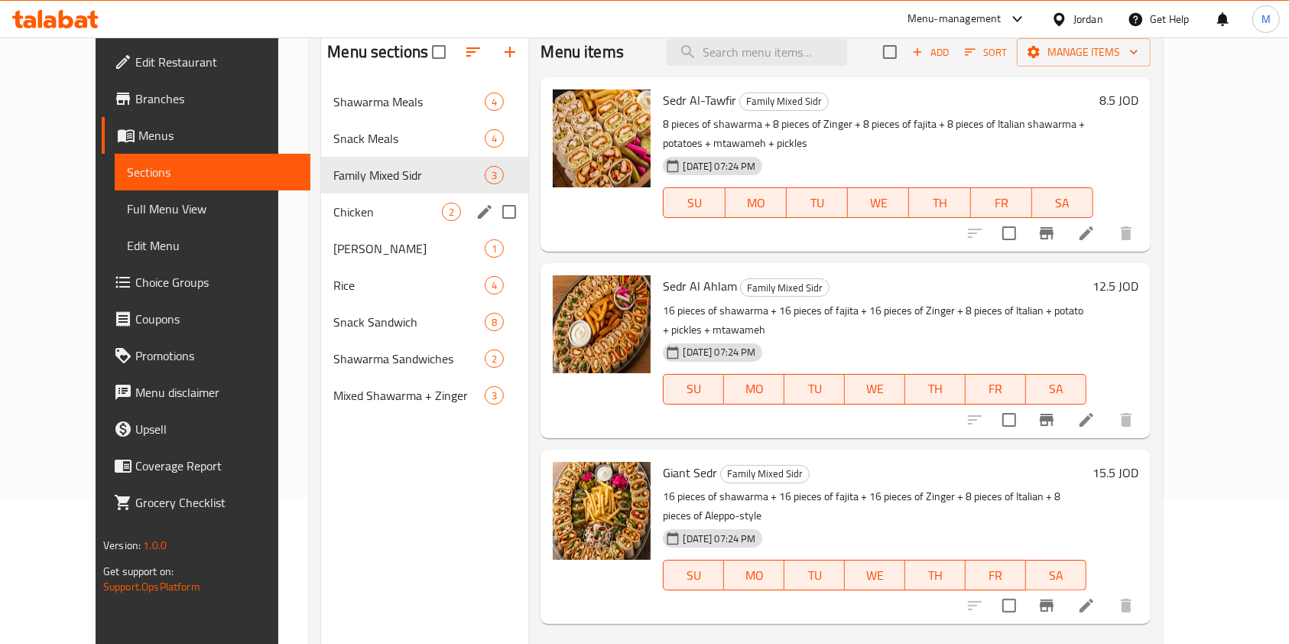
scroll to position [112, 0]
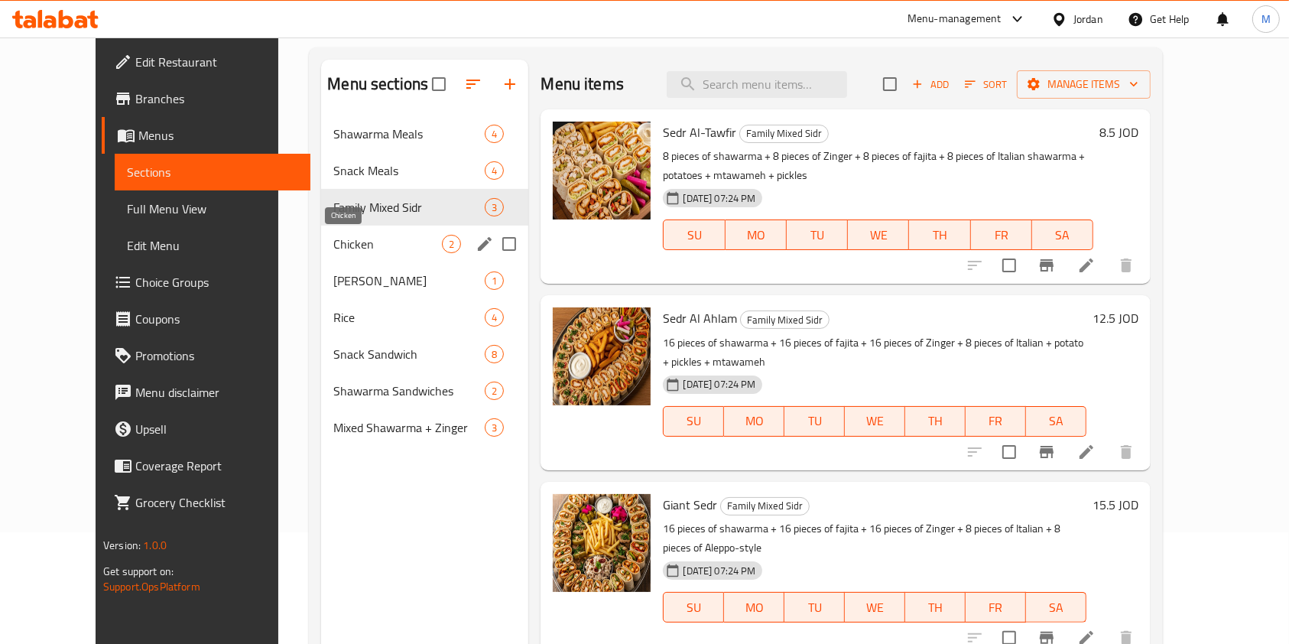
click at [351, 245] on span "Chicken" at bounding box center [387, 244] width 109 height 18
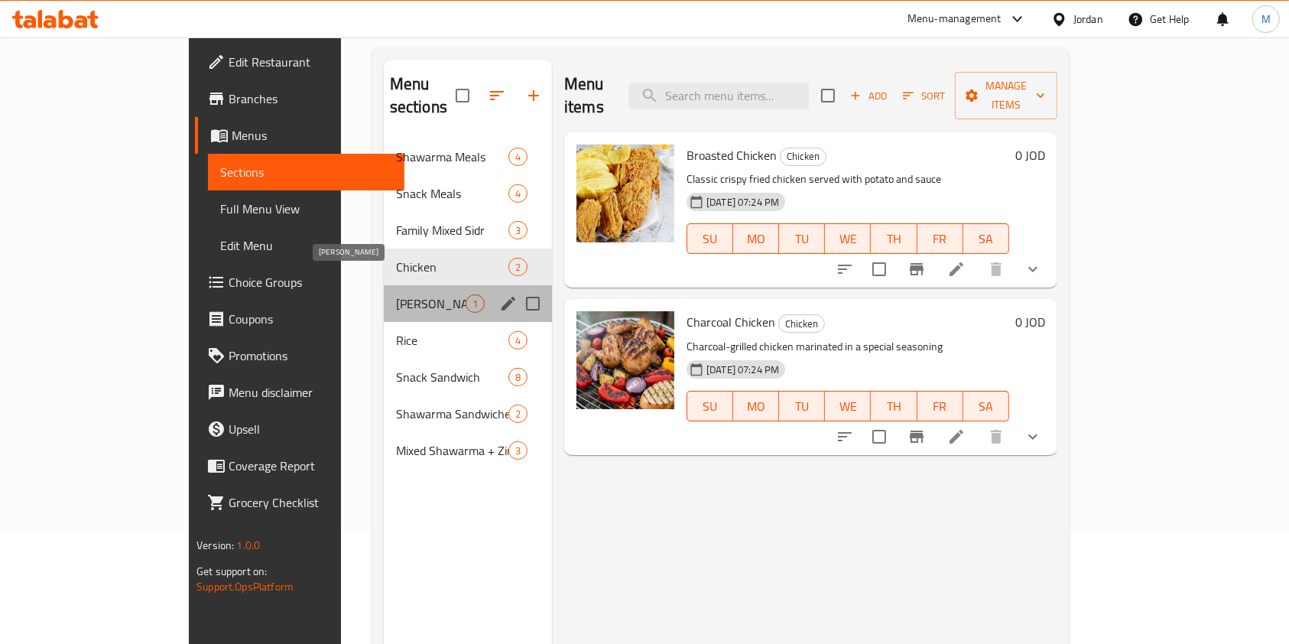
click at [396, 294] on span "[PERSON_NAME]" at bounding box center [431, 303] width 70 height 18
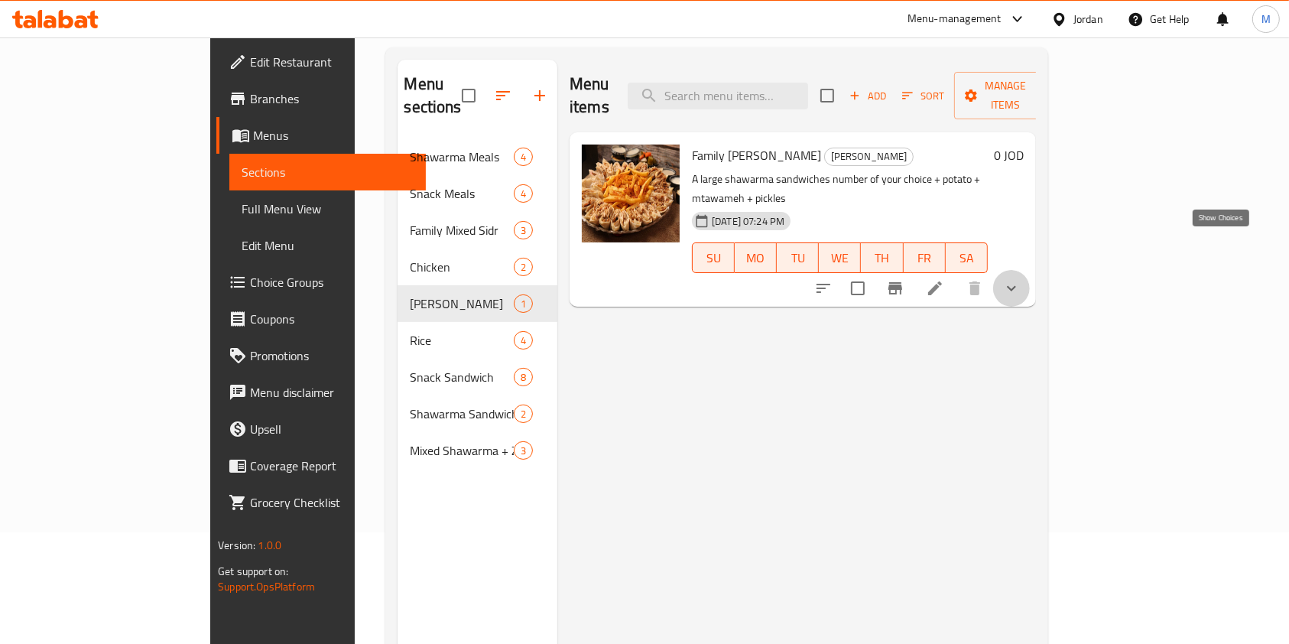
click at [1021, 279] on icon "show more" at bounding box center [1011, 288] width 18 height 18
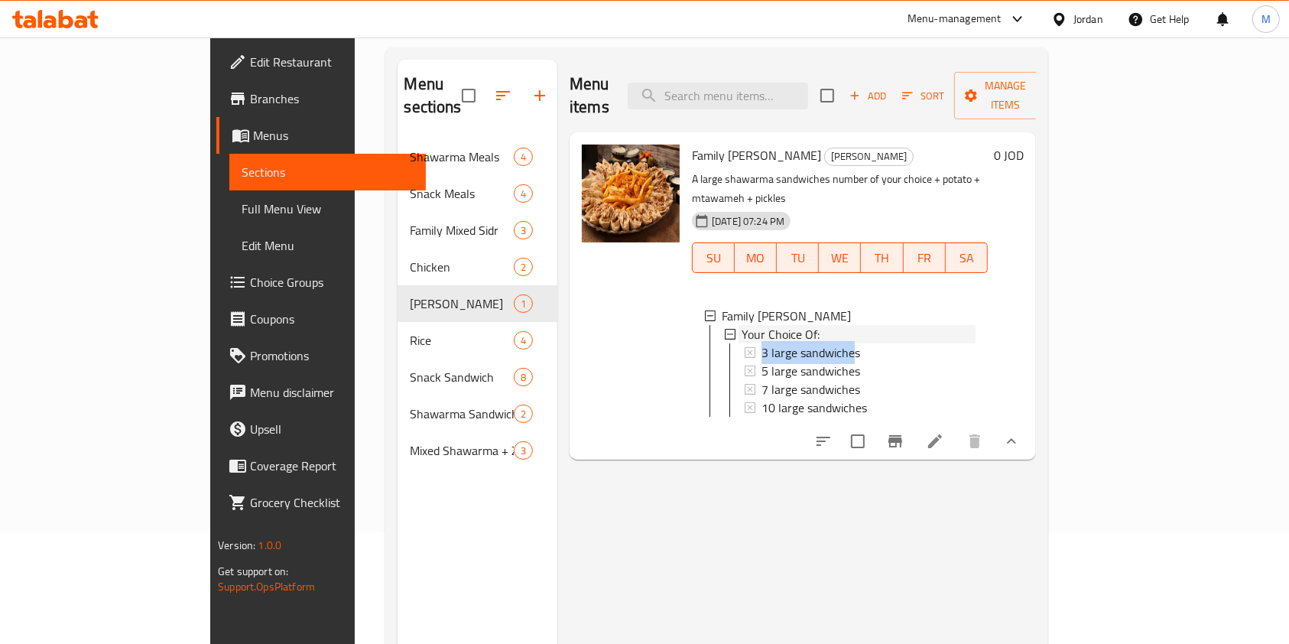
drag, startPoint x: 813, startPoint y: 294, endPoint x: 801, endPoint y: 307, distance: 17.3
click at [801, 325] on li "Your Choice Of: 3 large sandwiches 5 large sandwiches 7 large sandwiches 10 lar…" at bounding box center [850, 371] width 252 height 92
click at [826, 343] on div "3 large sandwiches" at bounding box center [868, 352] width 214 height 18
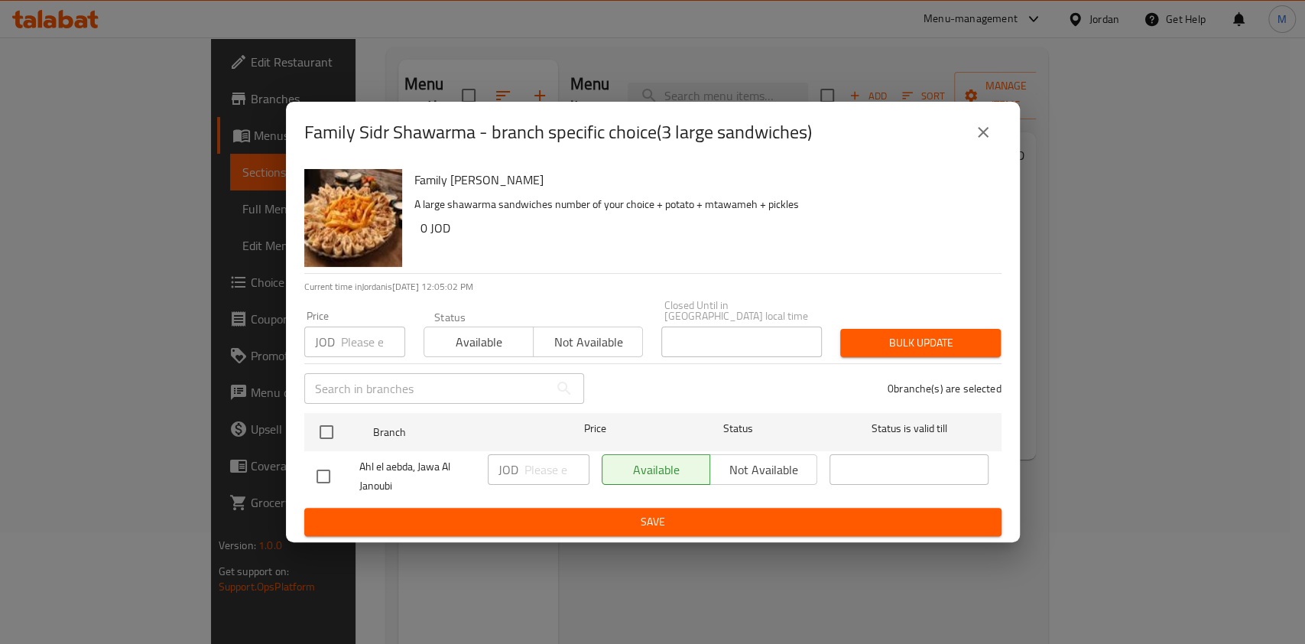
click at [982, 138] on icon "close" at bounding box center [983, 132] width 11 height 11
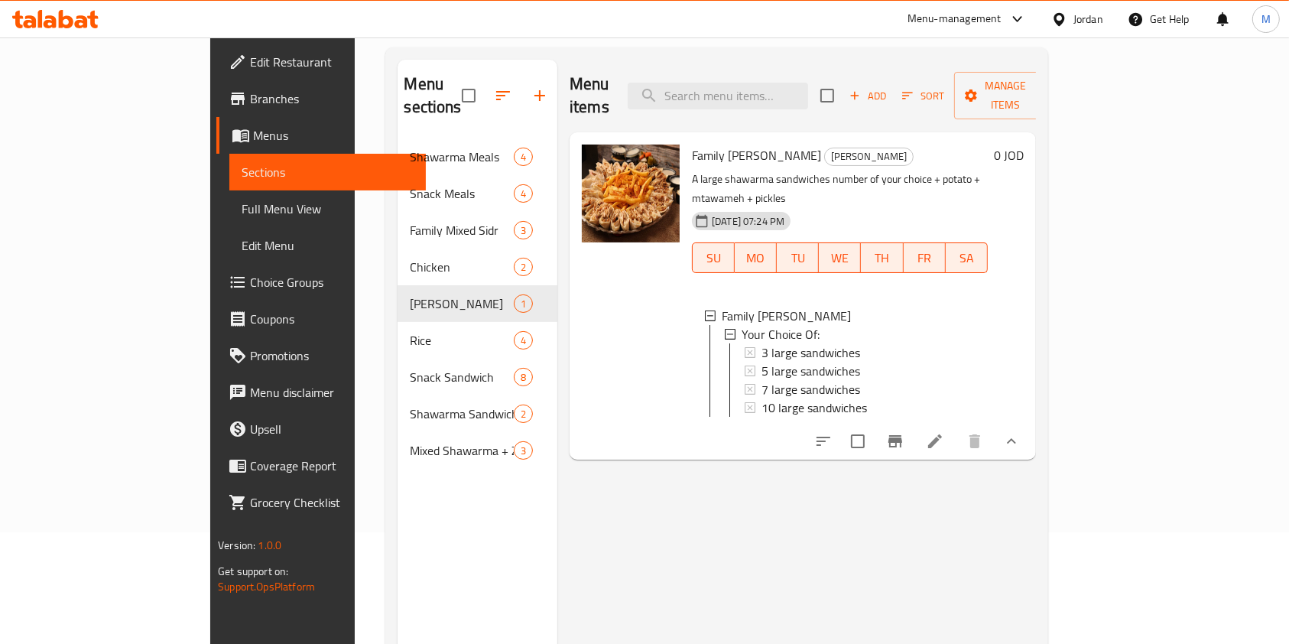
click at [944, 432] on icon at bounding box center [935, 441] width 18 height 18
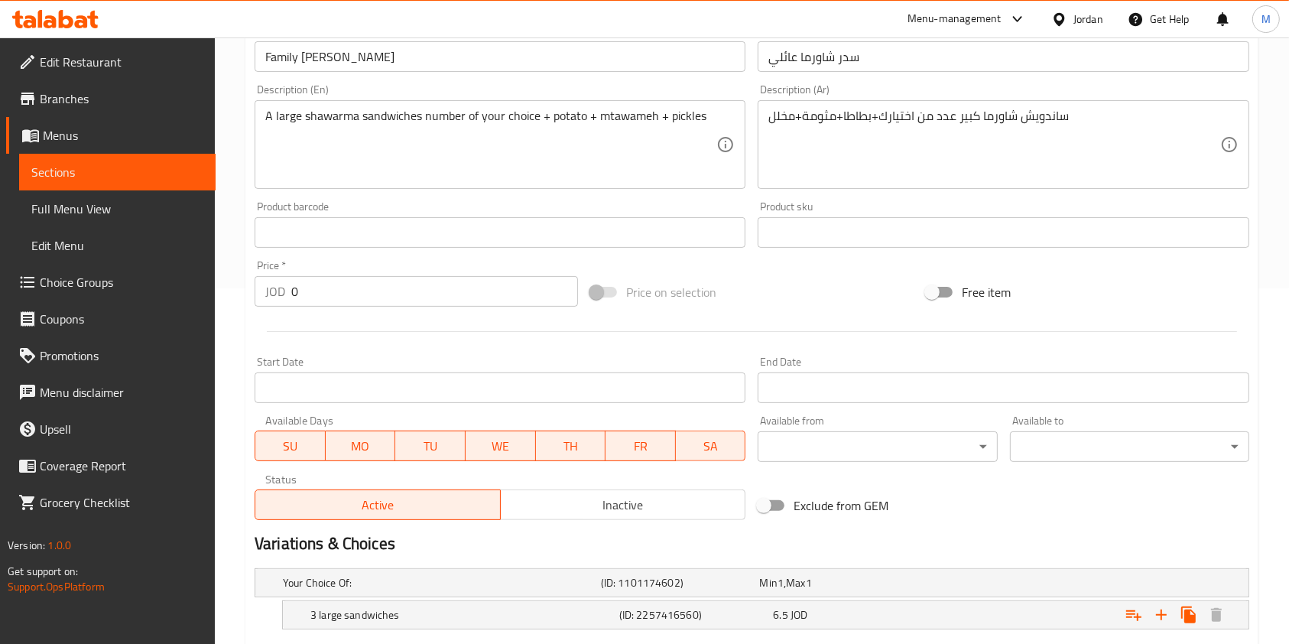
scroll to position [581, 0]
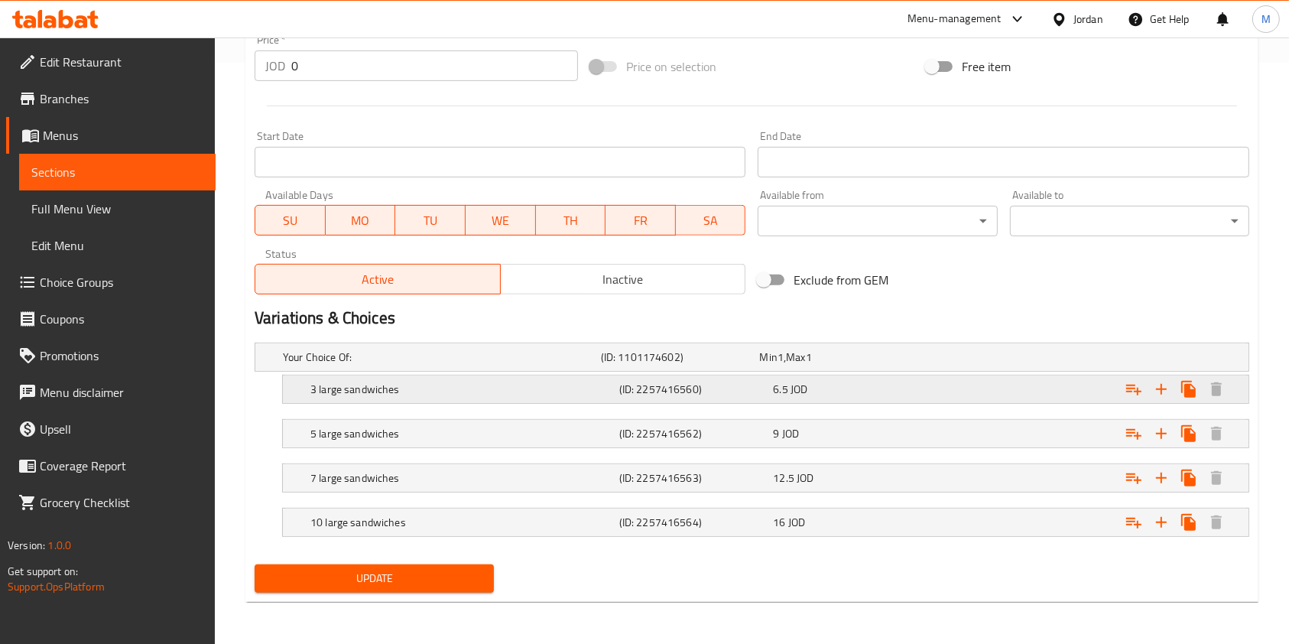
click at [809, 388] on div "6.5 JOD" at bounding box center [847, 388] width 148 height 15
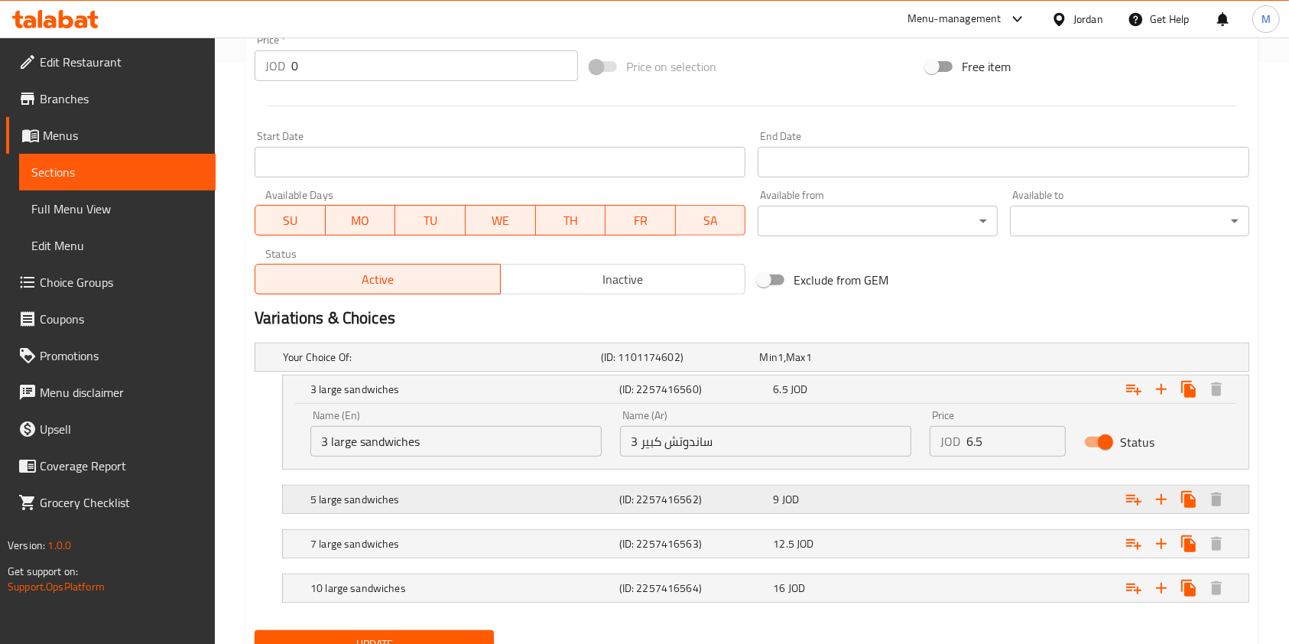
scroll to position [646, 0]
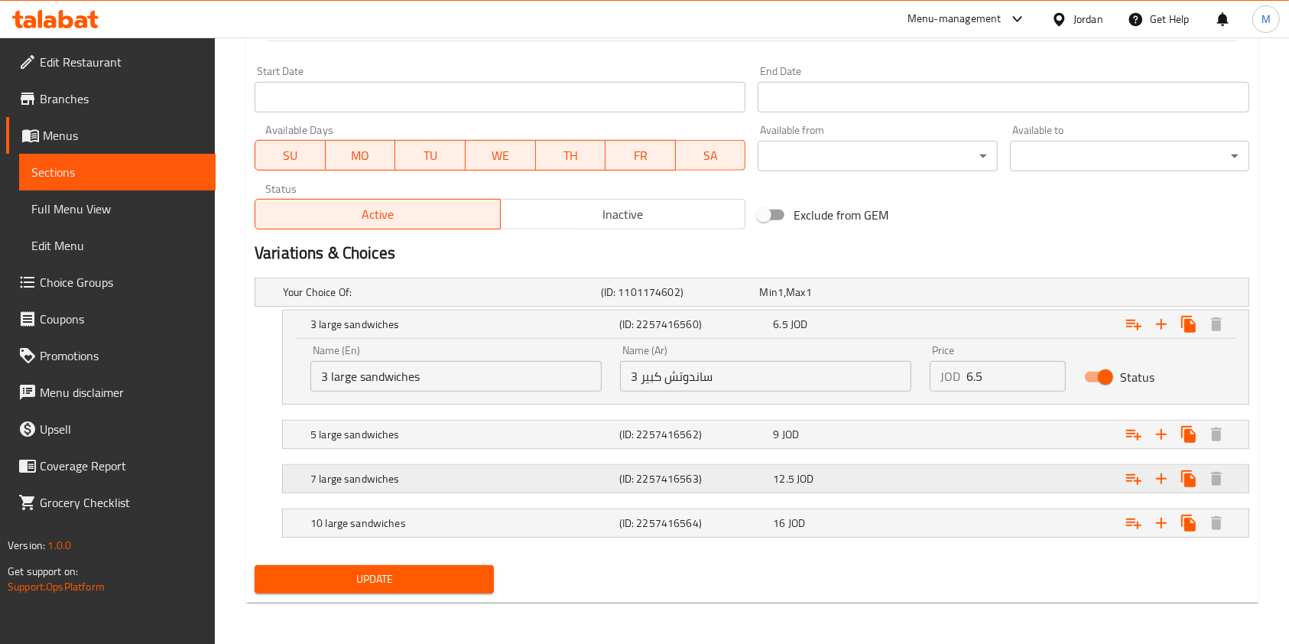
click at [843, 482] on div "12.5 JOD" at bounding box center [847, 478] width 148 height 15
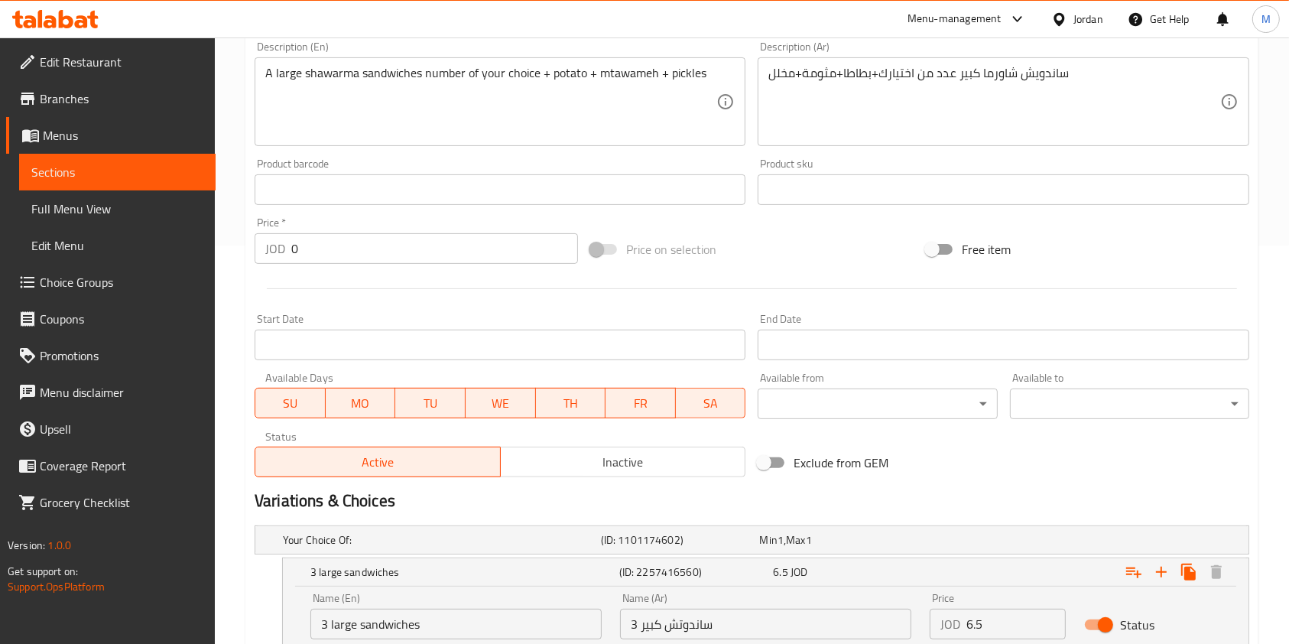
scroll to position [100, 0]
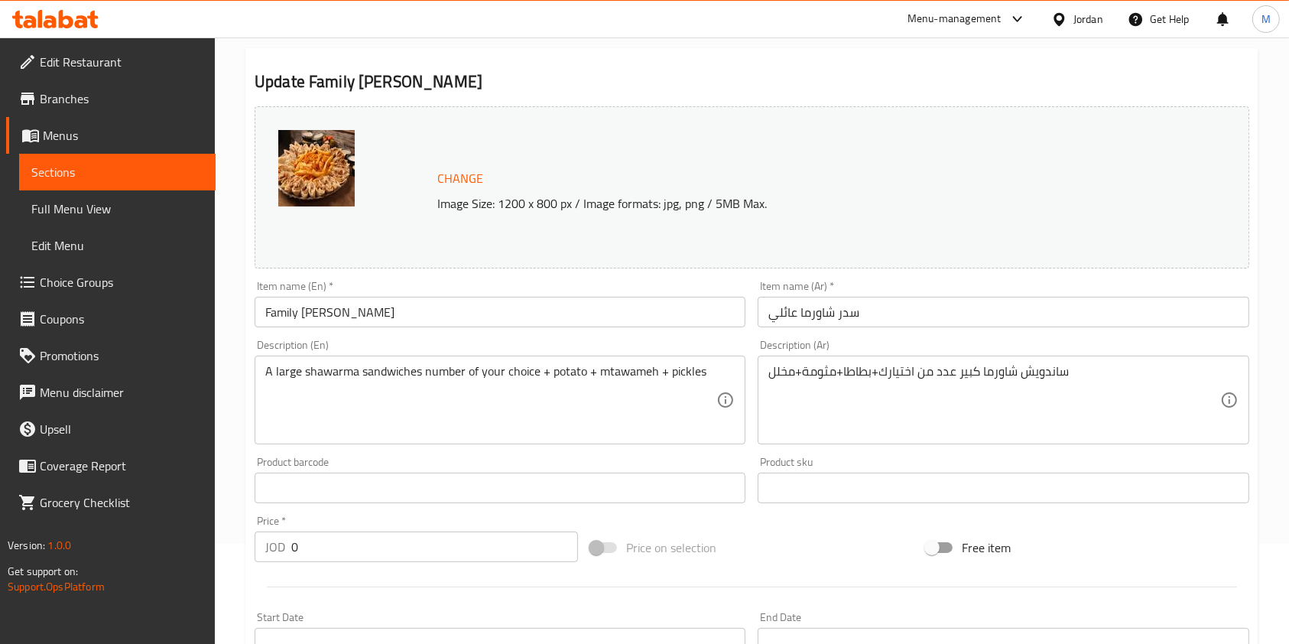
drag, startPoint x: 110, startPoint y: 177, endPoint x: 97, endPoint y: 189, distance: 17.8
click at [110, 176] on span "Sections" at bounding box center [117, 172] width 172 height 18
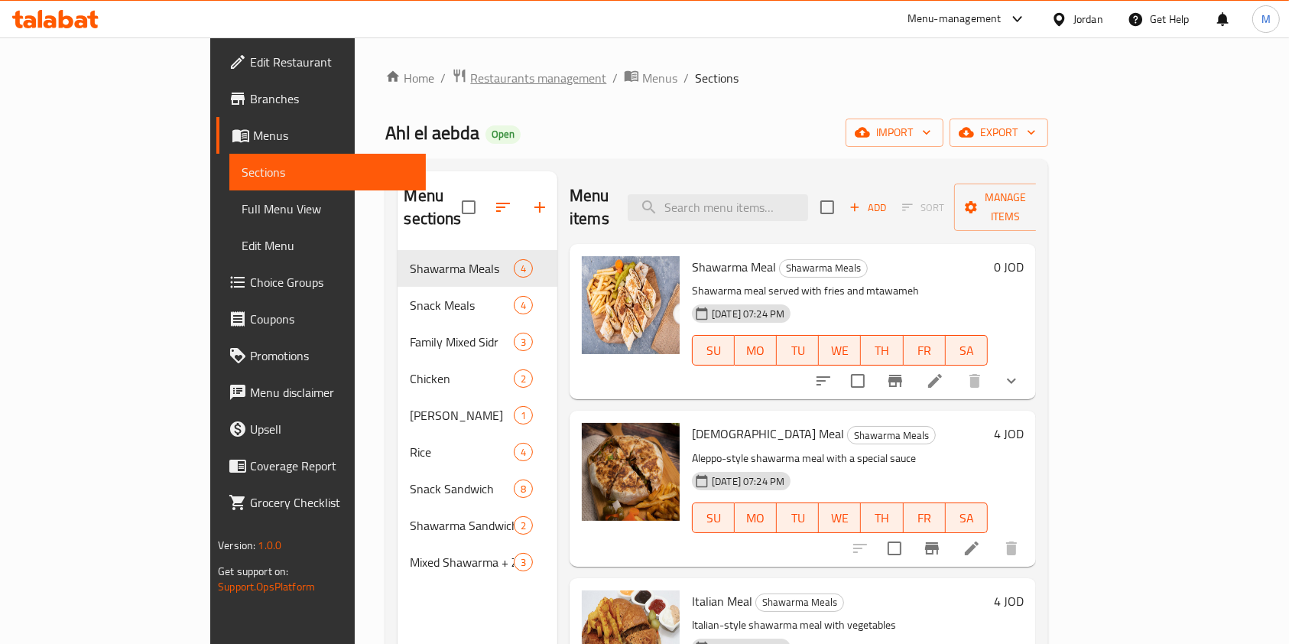
click at [470, 76] on span "Restaurants management" at bounding box center [538, 78] width 136 height 18
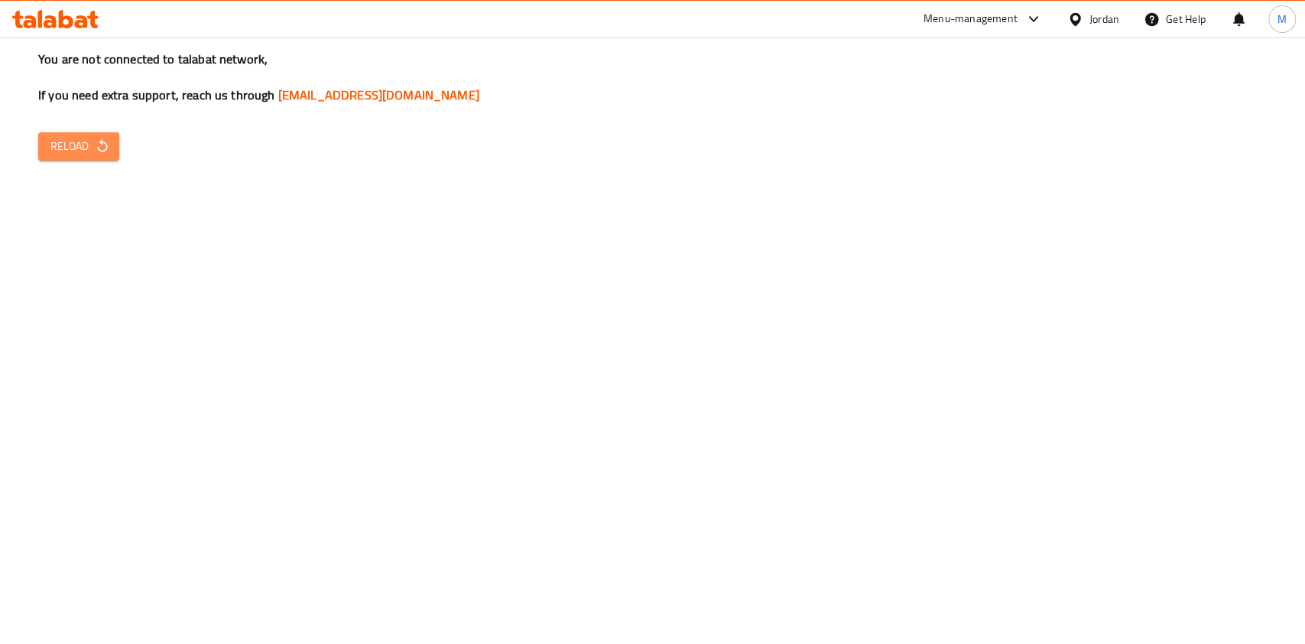
click at [66, 145] on span "Reload" at bounding box center [78, 146] width 57 height 19
click at [76, 141] on span "Reload" at bounding box center [78, 146] width 57 height 19
